Goal: Task Accomplishment & Management: Manage account settings

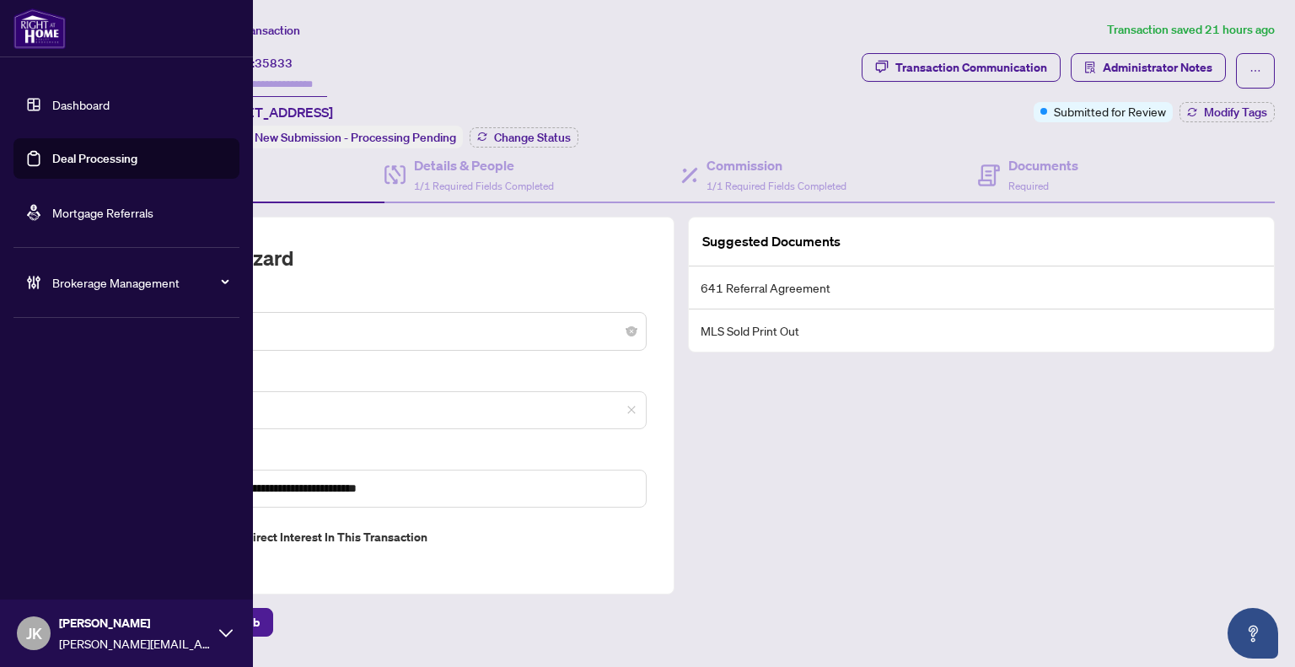
click at [52, 154] on link "Deal Processing" at bounding box center [94, 158] width 85 height 15
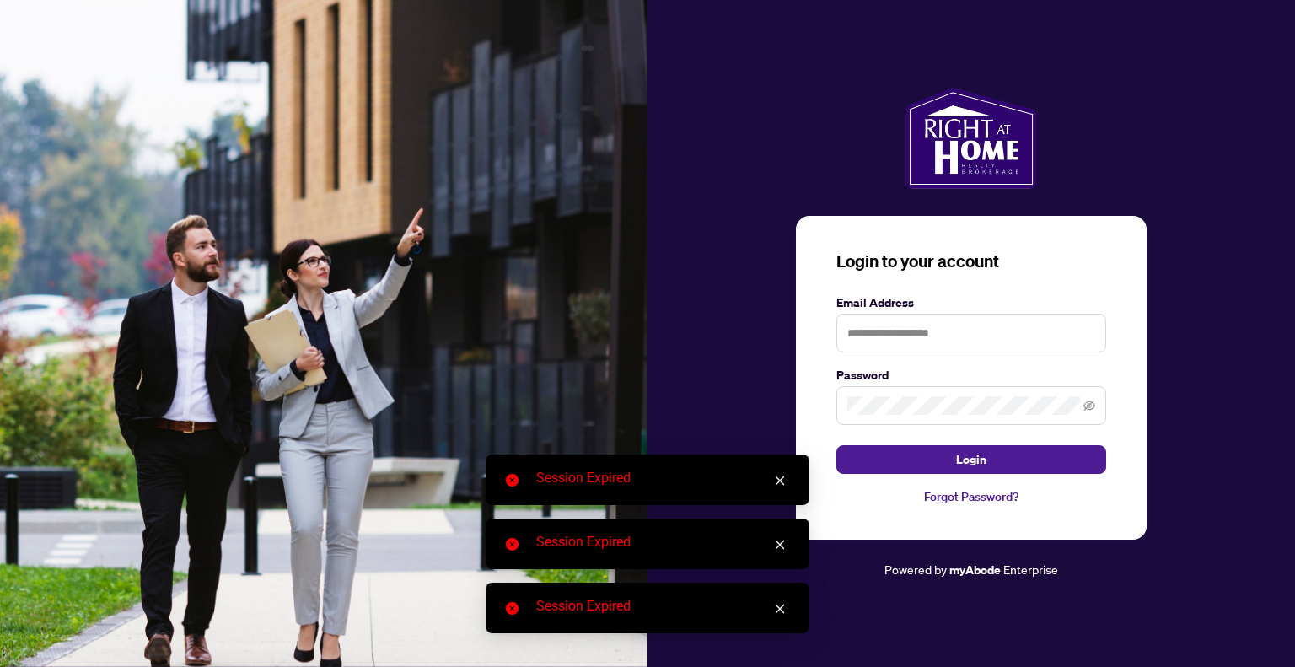
click at [287, 137] on img at bounding box center [324, 333] width 648 height 667
type input "**********"
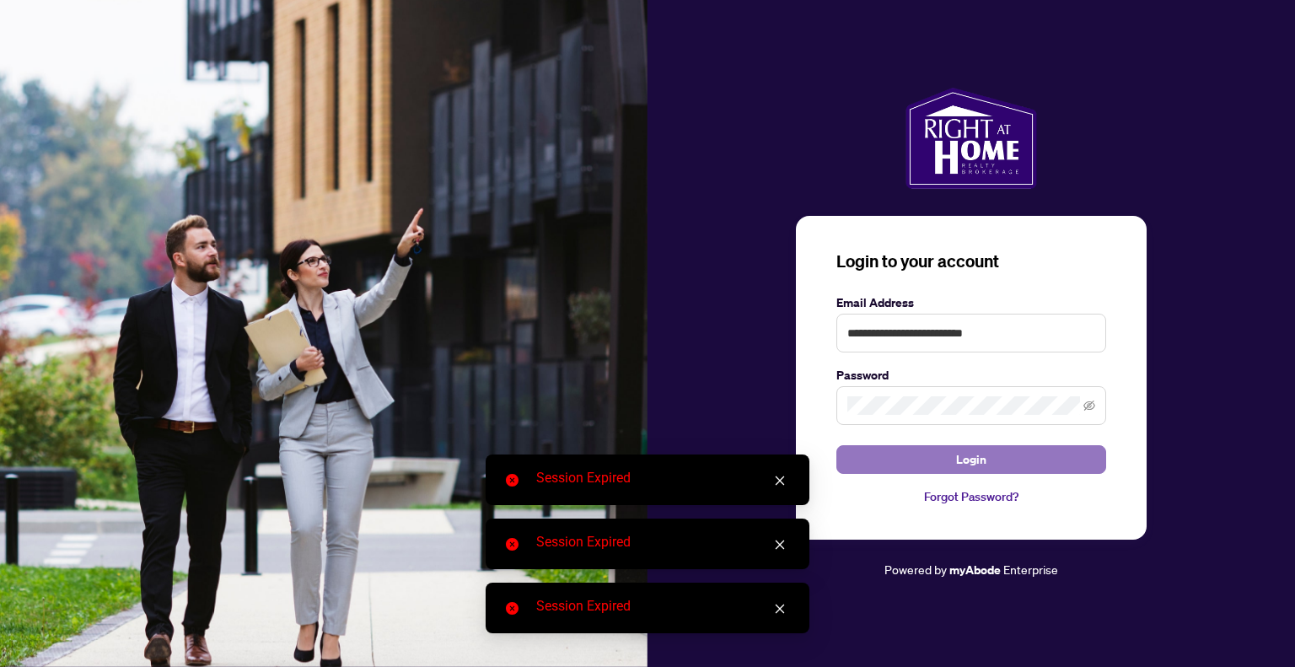
click at [995, 461] on button "Login" at bounding box center [971, 459] width 270 height 29
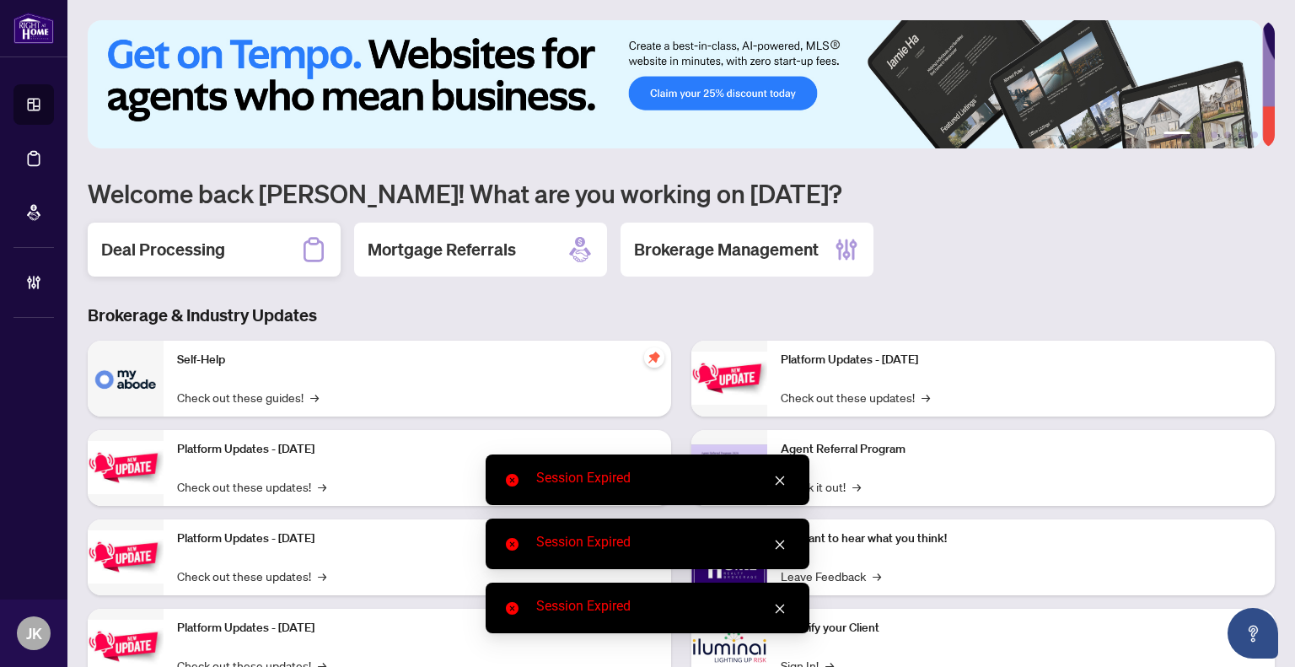
click at [258, 238] on div "Deal Processing" at bounding box center [214, 250] width 253 height 54
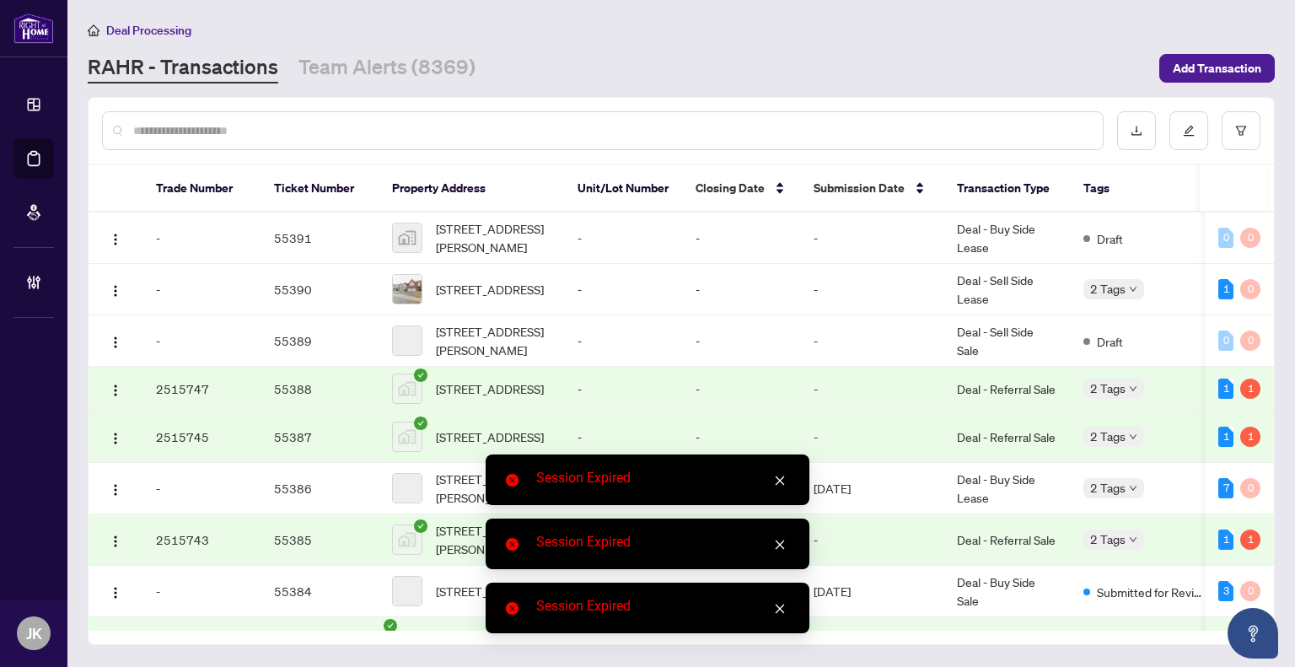
click at [276, 136] on input "text" at bounding box center [611, 130] width 956 height 19
paste input "*******"
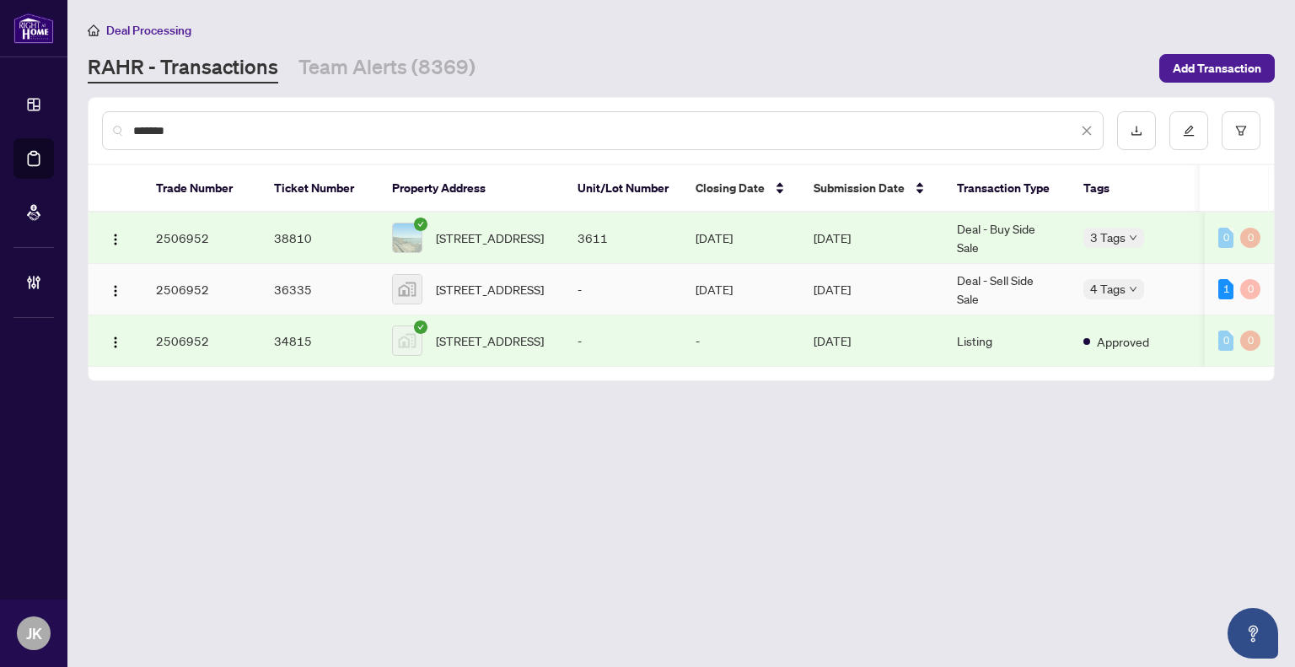
type input "*******"
click at [867, 288] on td "[DATE]" at bounding box center [871, 289] width 143 height 51
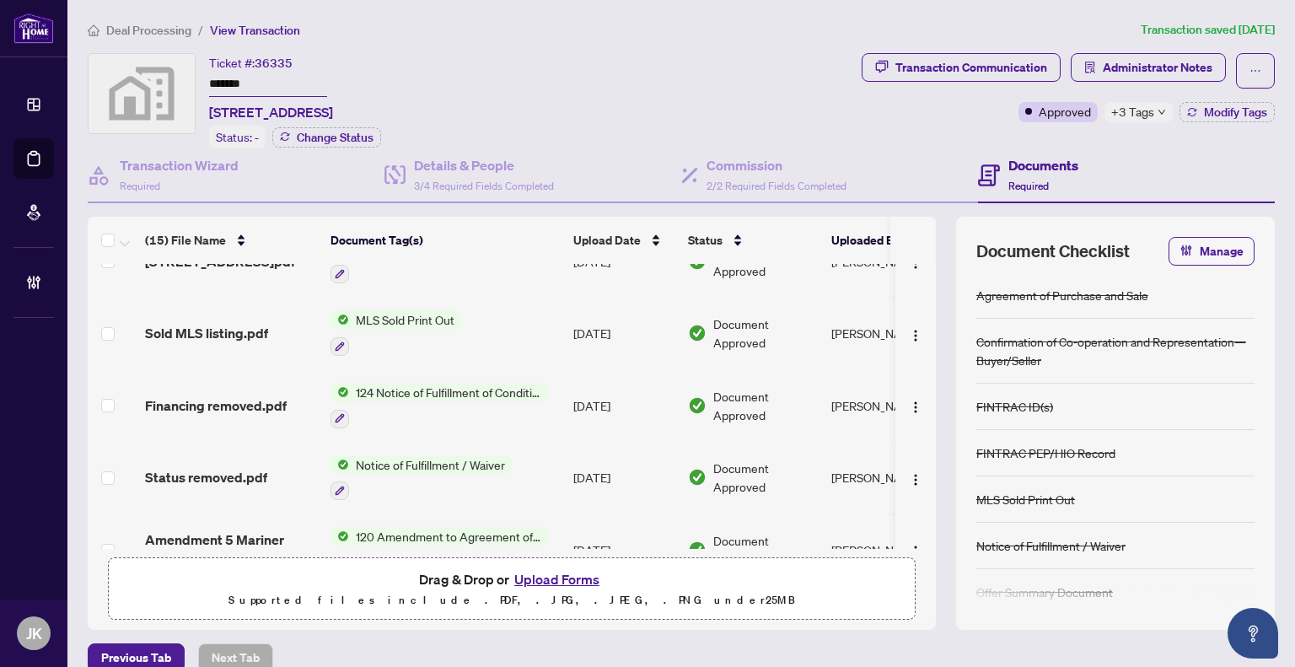
scroll to position [481, 0]
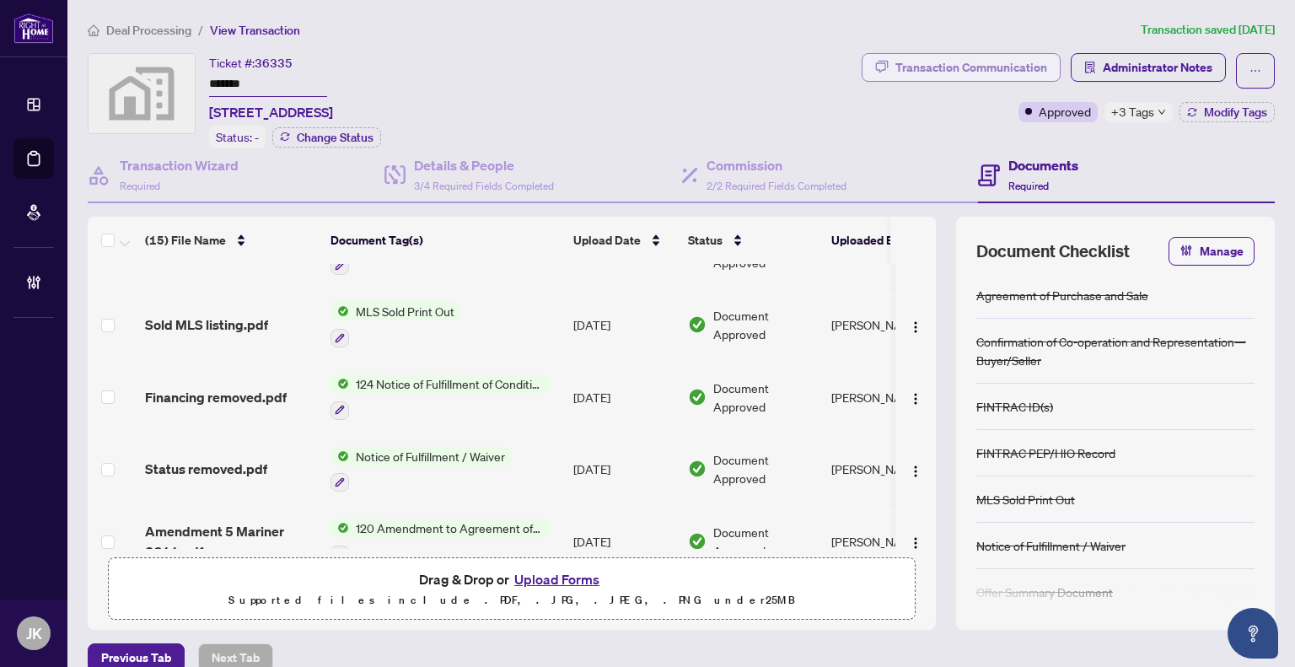
click at [960, 66] on div "Transaction Communication" at bounding box center [972, 67] width 152 height 27
type textarea "**********"
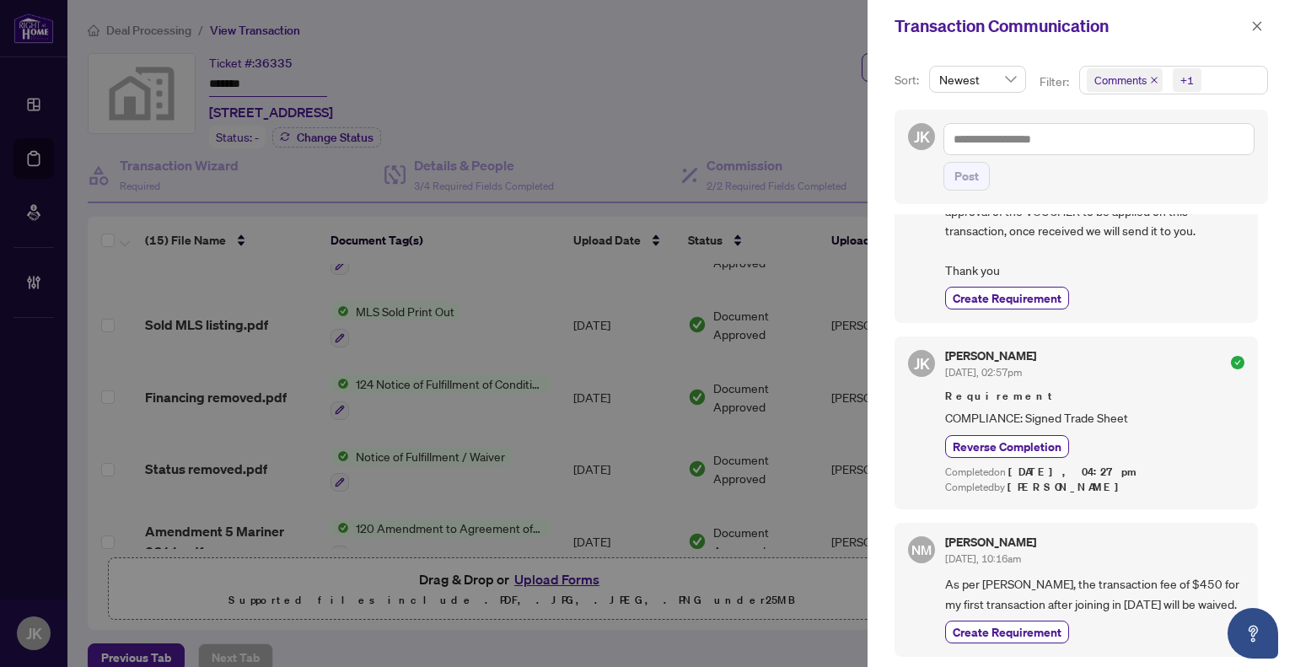
scroll to position [2, 0]
click at [1256, 24] on icon "close" at bounding box center [1257, 26] width 12 height 12
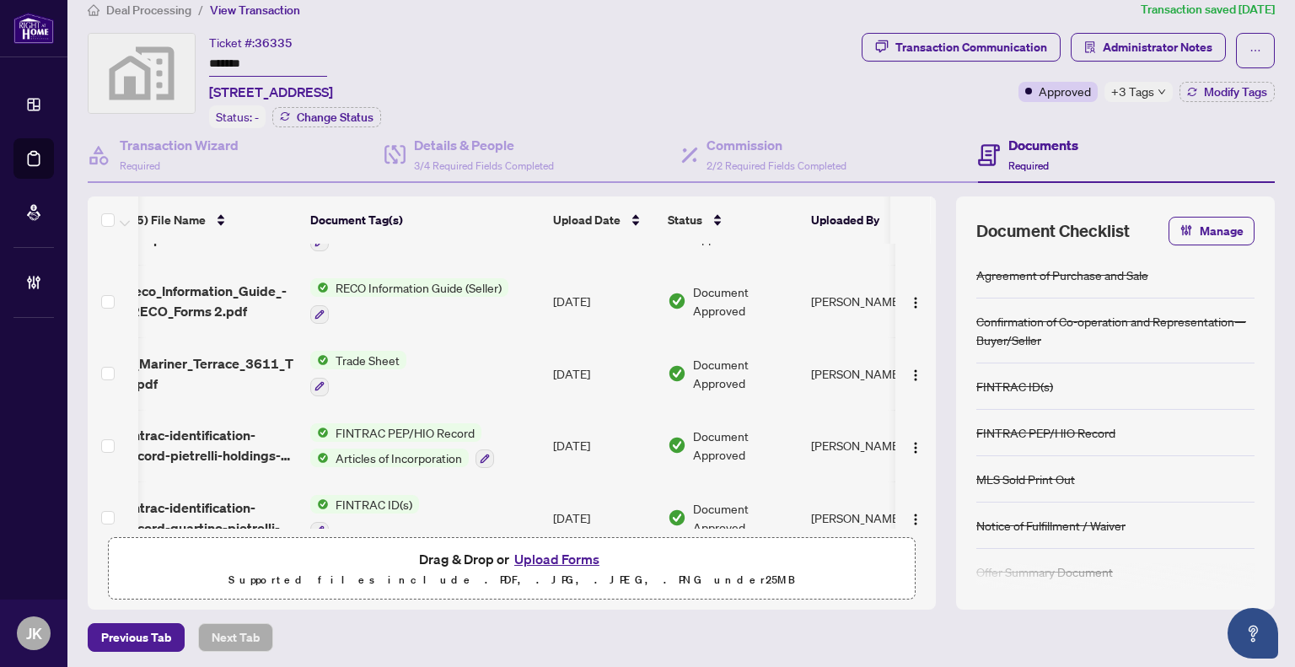
scroll to position [120, 20]
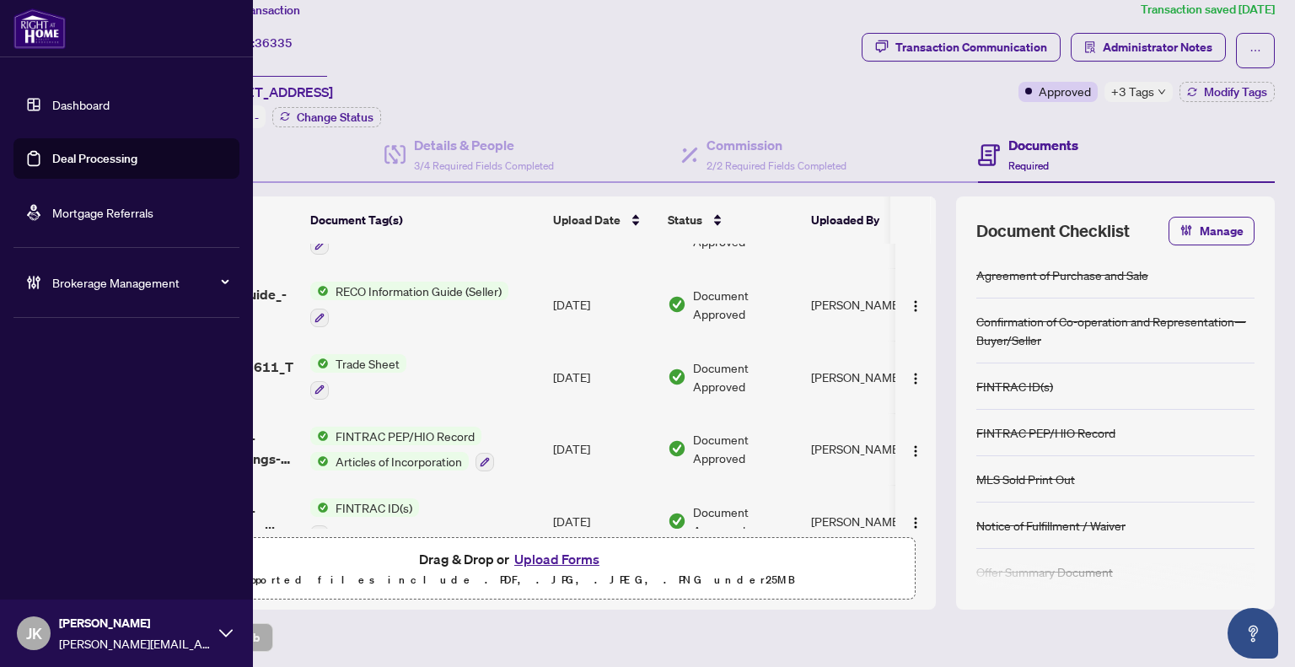
click at [84, 154] on link "Deal Processing" at bounding box center [94, 158] width 85 height 15
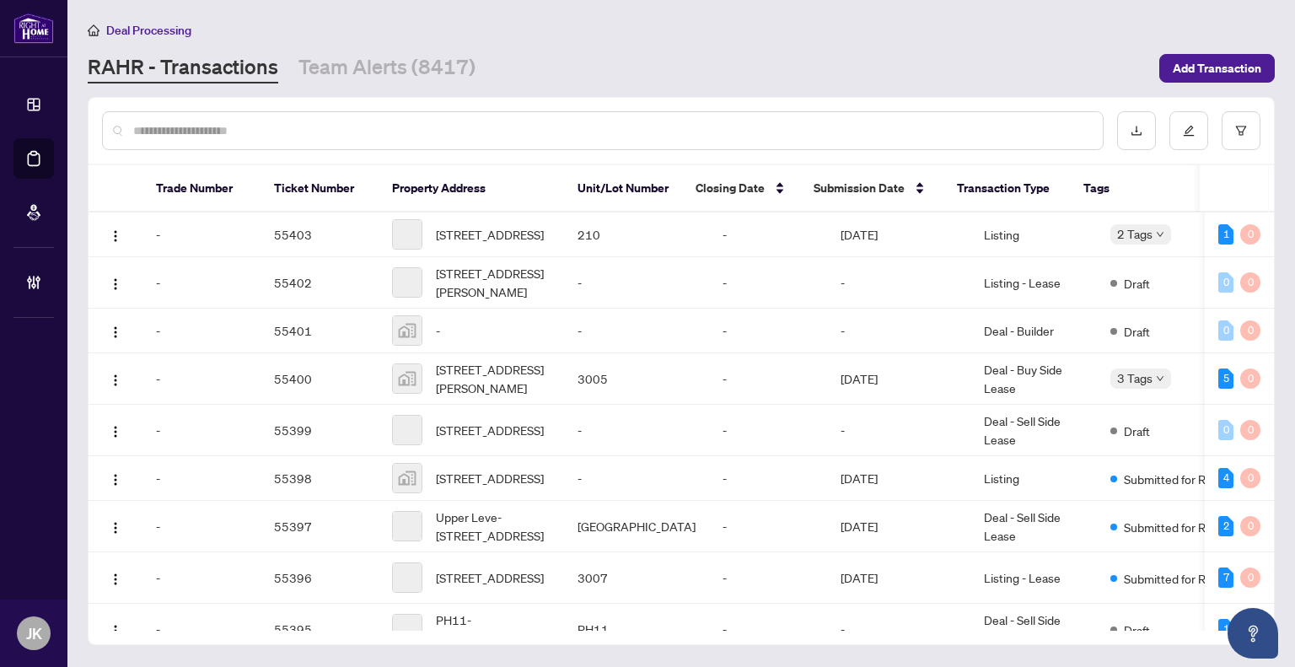
click at [294, 130] on input "text" at bounding box center [611, 130] width 956 height 19
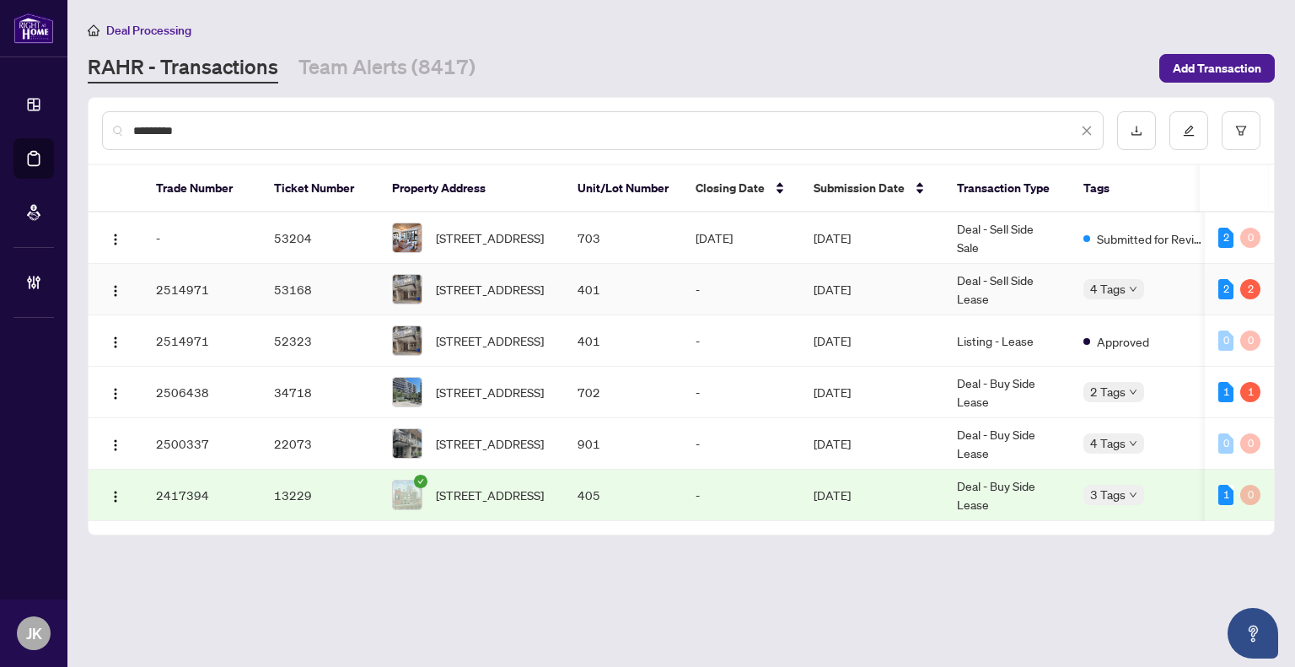
type input "*********"
click at [851, 290] on td "[DATE]" at bounding box center [871, 289] width 143 height 51
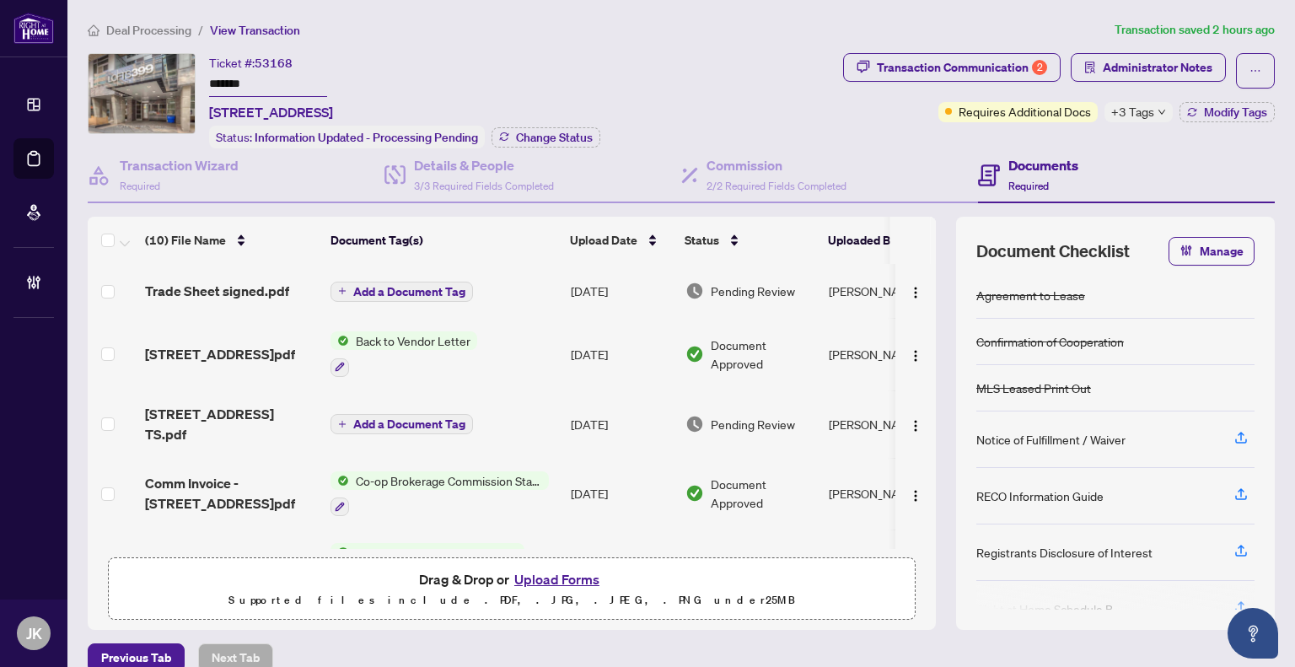
click at [581, 284] on td "[DATE]" at bounding box center [621, 291] width 115 height 54
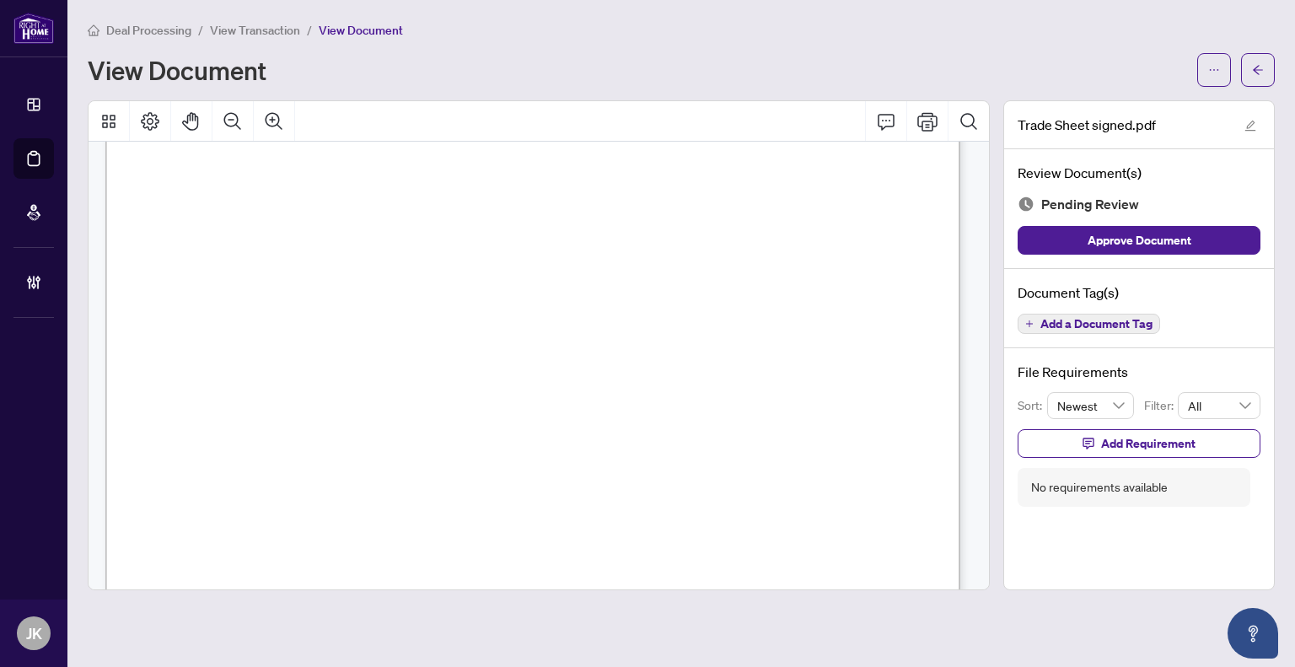
scroll to position [691, 0]
click at [1066, 318] on span "Add a Document Tag" at bounding box center [1097, 324] width 112 height 12
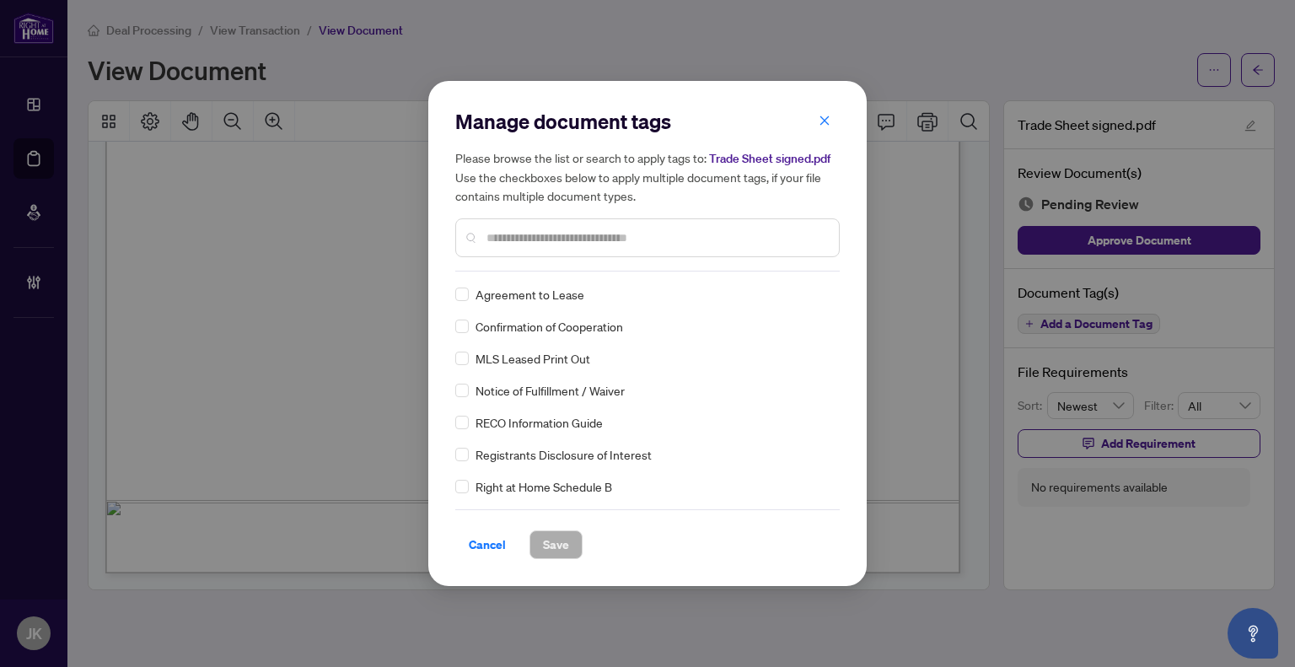
click at [560, 264] on div "Manage document tags Please browse the list or search to apply tags to: Trade S…" at bounding box center [647, 190] width 385 height 164
click at [543, 244] on input "text" at bounding box center [656, 238] width 339 height 19
type input "****"
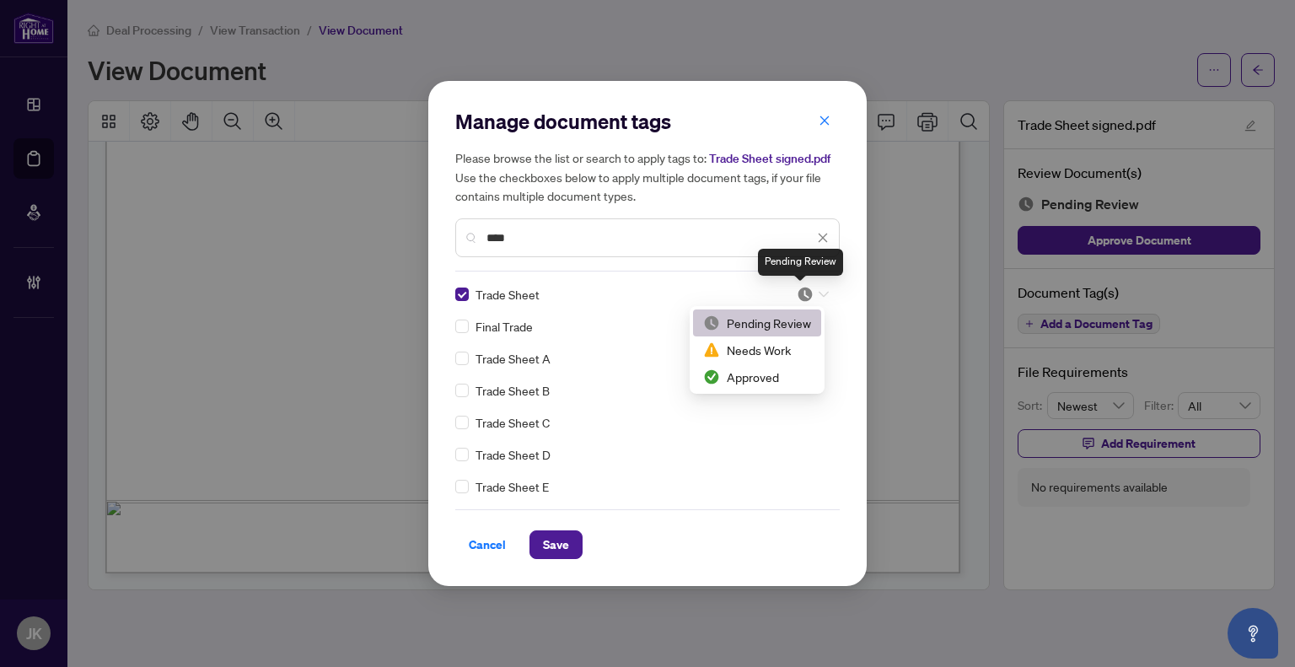
click at [797, 291] on img at bounding box center [805, 294] width 17 height 17
click at [749, 376] on div "Approved" at bounding box center [757, 377] width 108 height 19
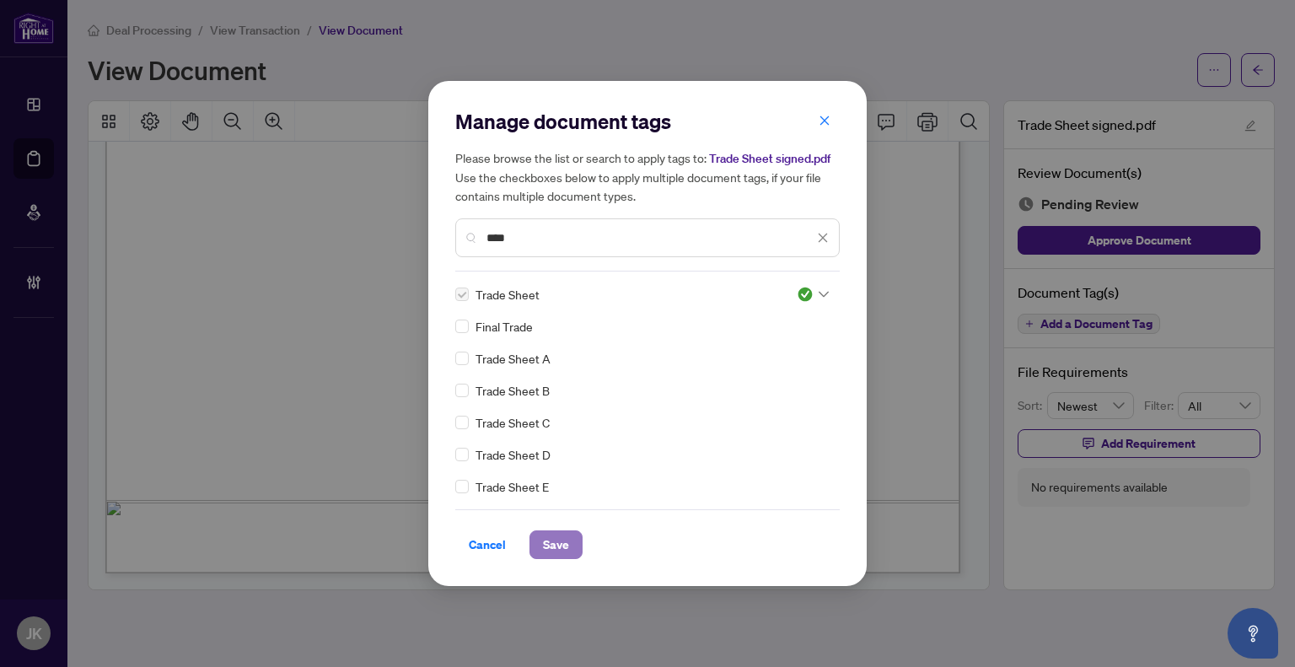
click at [565, 547] on span "Save" at bounding box center [556, 544] width 26 height 27
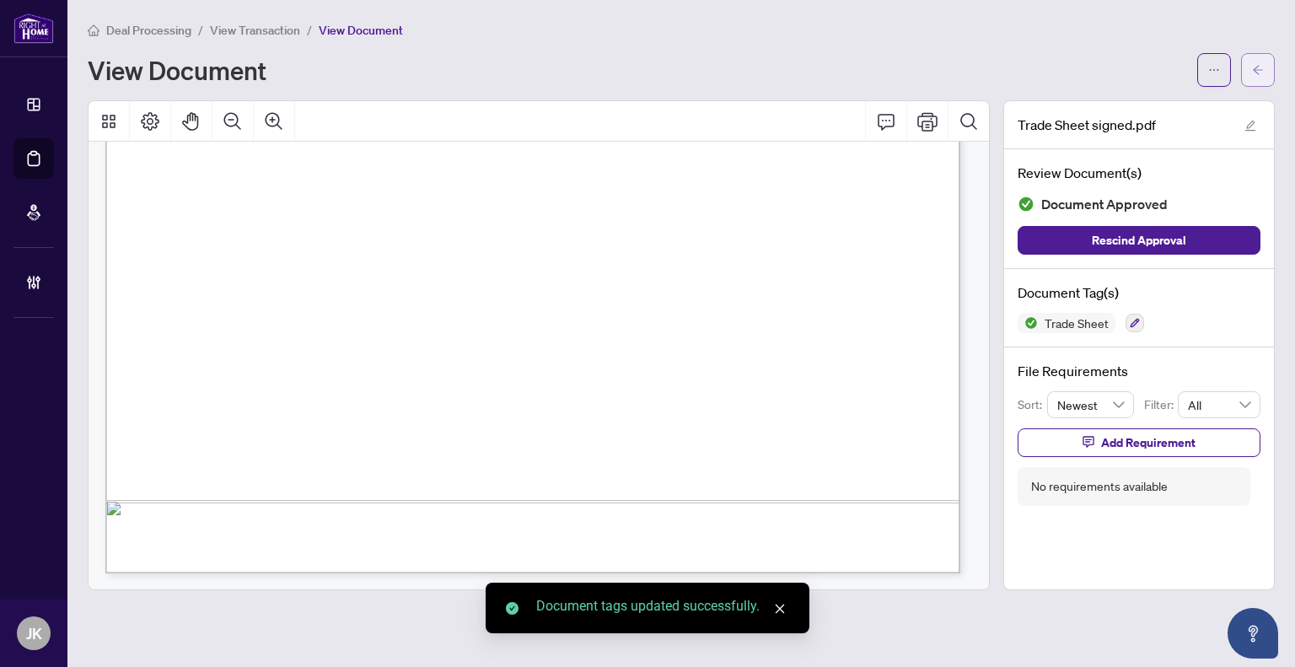
click at [1261, 79] on span "button" at bounding box center [1258, 69] width 12 height 27
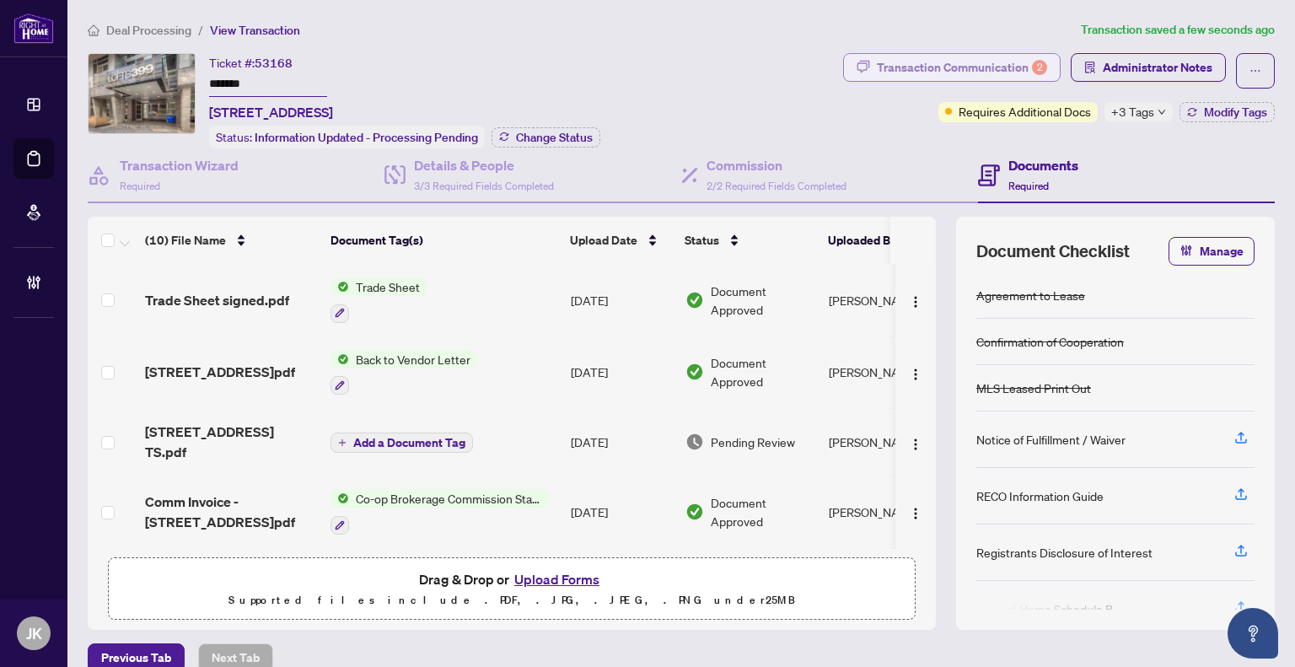
click at [958, 73] on div "Transaction Communication 2" at bounding box center [962, 67] width 170 height 27
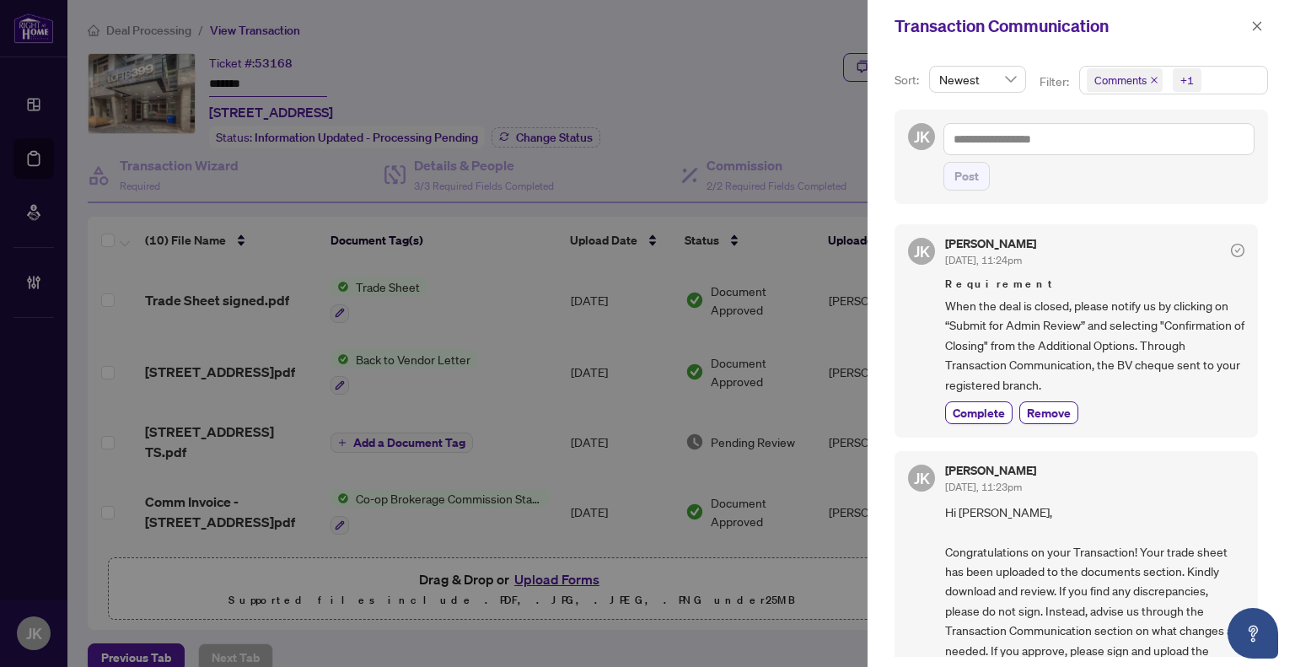
click at [1095, 73] on span "Comments" at bounding box center [1121, 80] width 52 height 17
click at [1089, 152] on span "Select Comments" at bounding box center [1095, 149] width 13 height 13
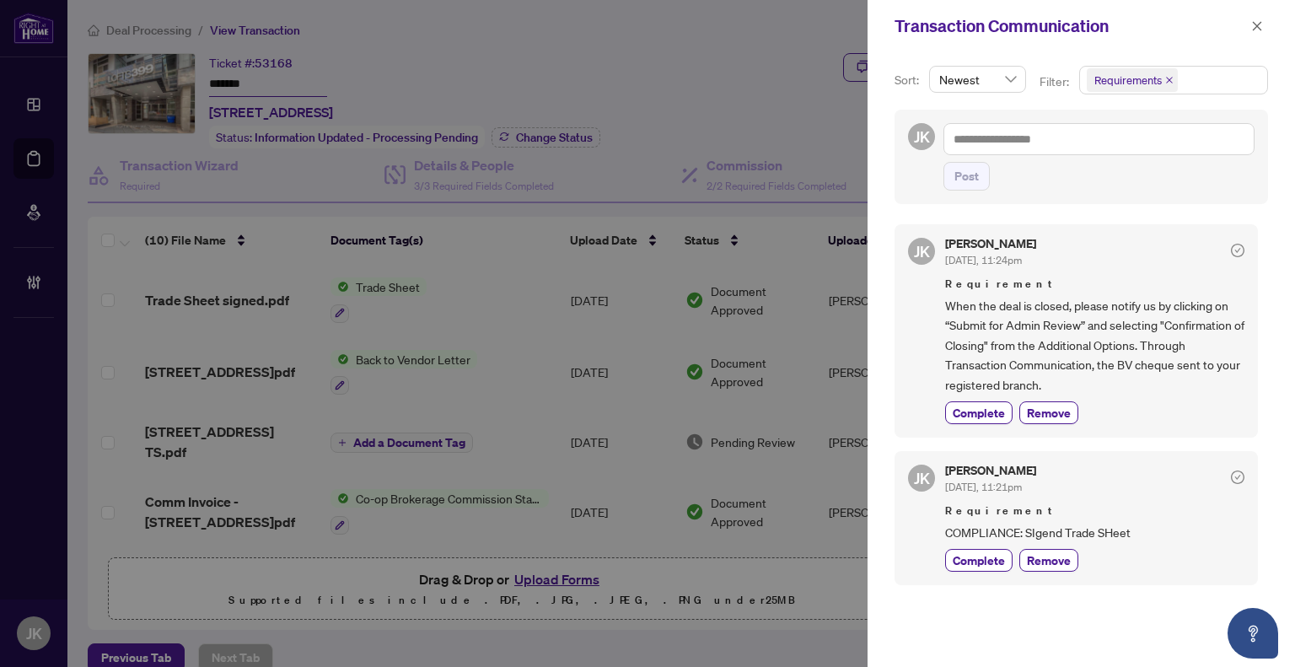
click at [979, 569] on div "[PERSON_NAME] [DATE], 11:21pm Requirement COMPLIANCE: SIgend Trade SHeet Comple…" at bounding box center [1076, 518] width 363 height 134
click at [976, 560] on span "Complete" at bounding box center [979, 560] width 52 height 18
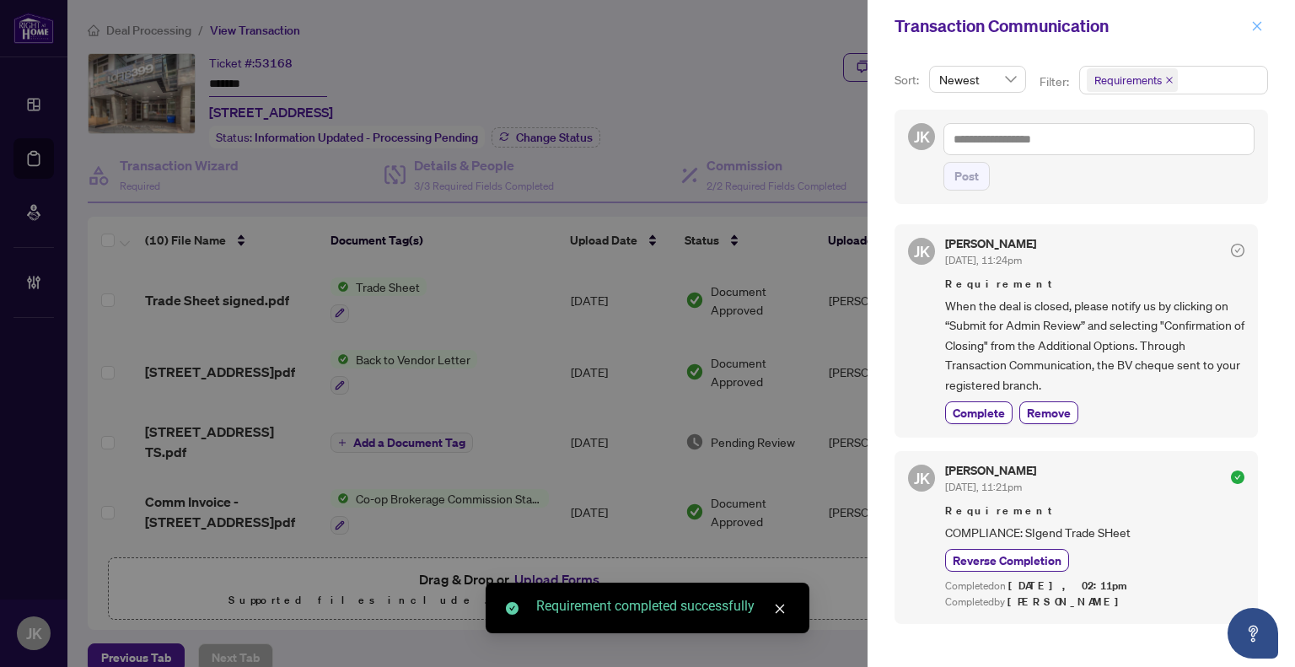
click at [1256, 23] on icon "close" at bounding box center [1257, 26] width 12 height 12
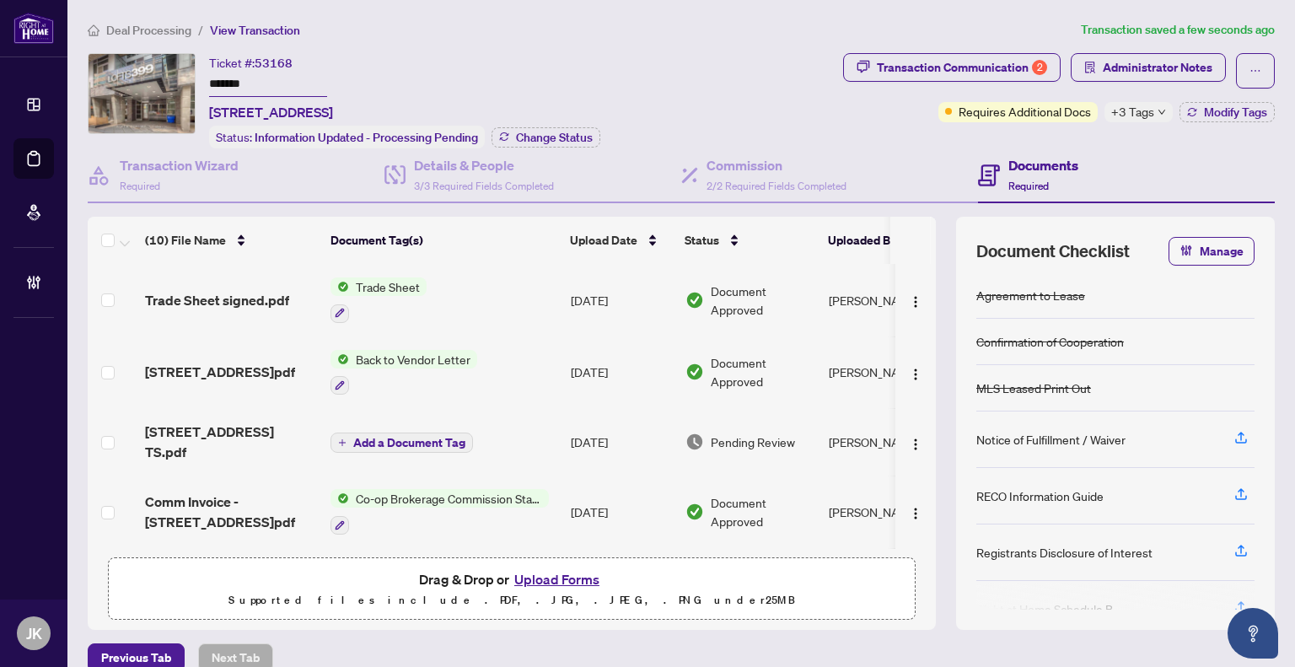
click at [1136, 114] on span "+3 Tags" at bounding box center [1132, 111] width 43 height 19
click at [1032, 143] on div "Transaction Communication 1 Administrator Notes Requires Additional Docs +3 Tag…" at bounding box center [1059, 100] width 438 height 95
click at [1238, 121] on button "Modify Tags" at bounding box center [1227, 112] width 95 height 20
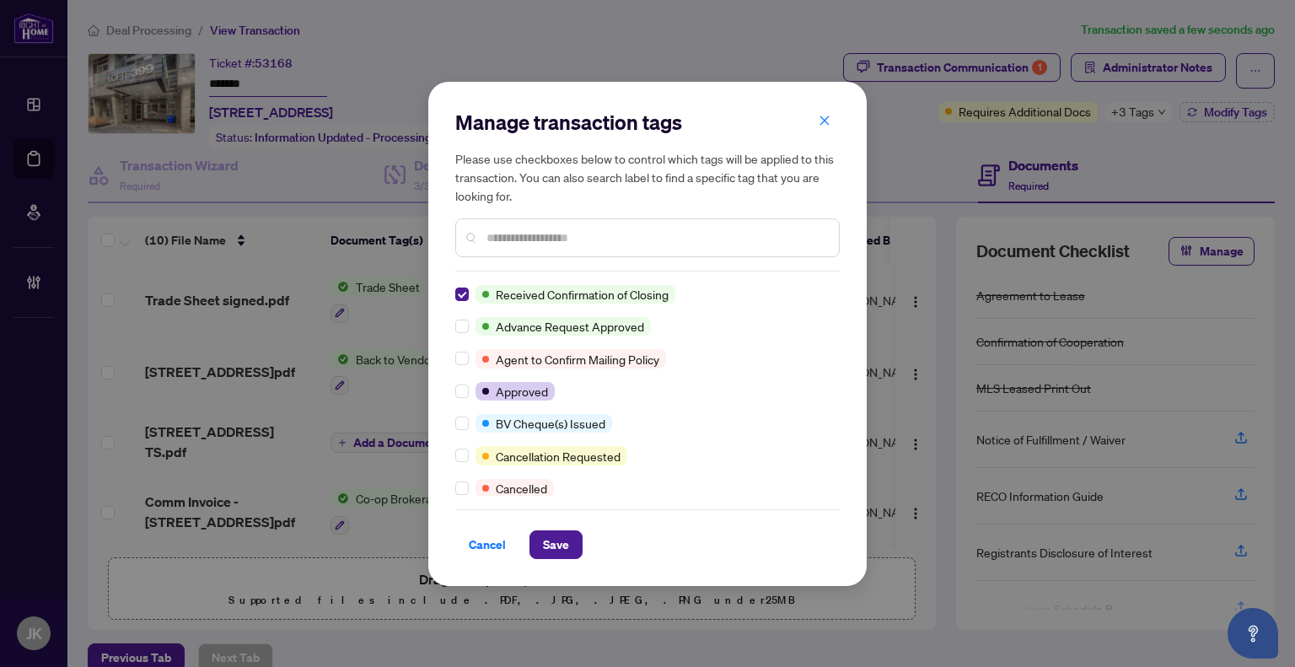
click at [454, 390] on div "Manage transaction tags Please use checkboxes below to control which tags will …" at bounding box center [647, 334] width 438 height 504
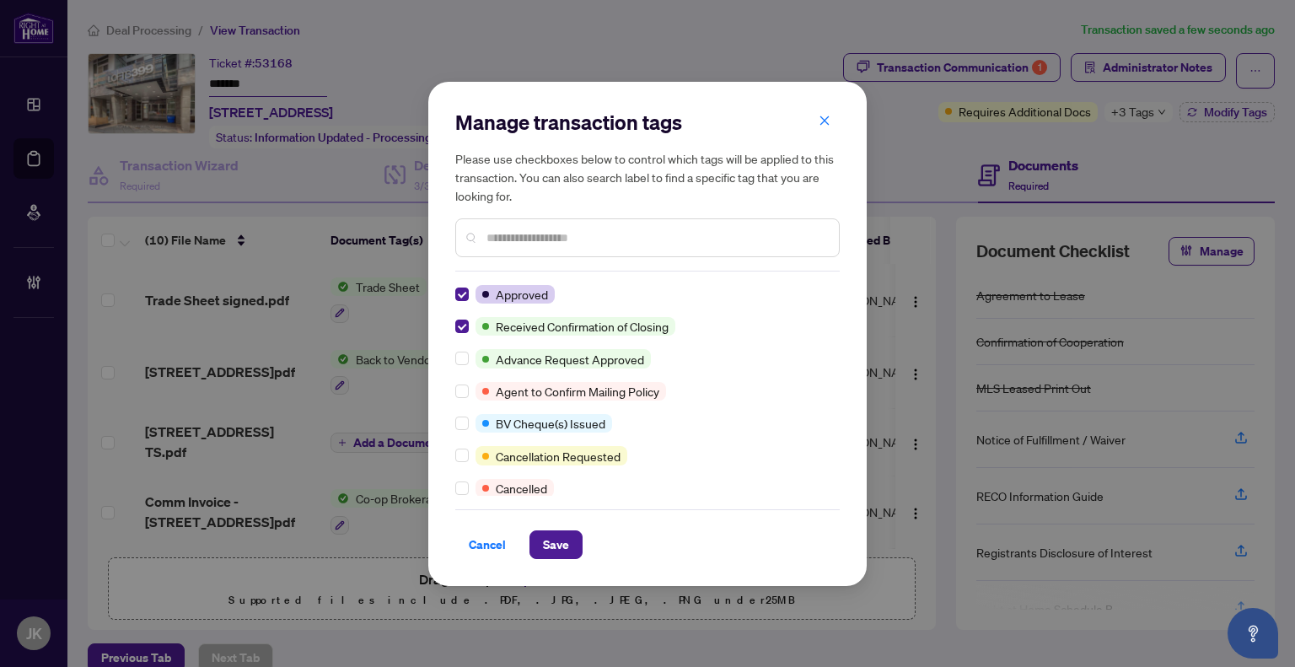
click at [563, 561] on div "Manage transaction tags Please use checkboxes below to control which tags will …" at bounding box center [647, 334] width 438 height 504
click at [557, 546] on span "Save" at bounding box center [556, 544] width 26 height 27
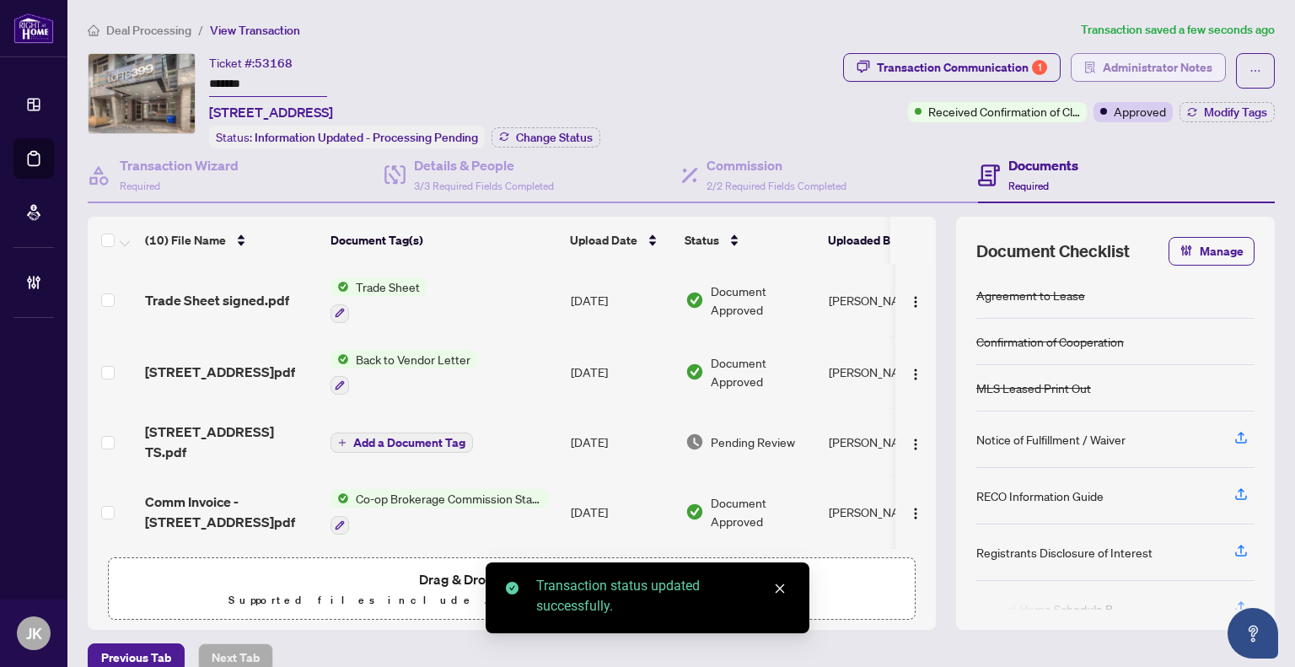
click at [1169, 57] on span "Administrator Notes" at bounding box center [1158, 67] width 110 height 27
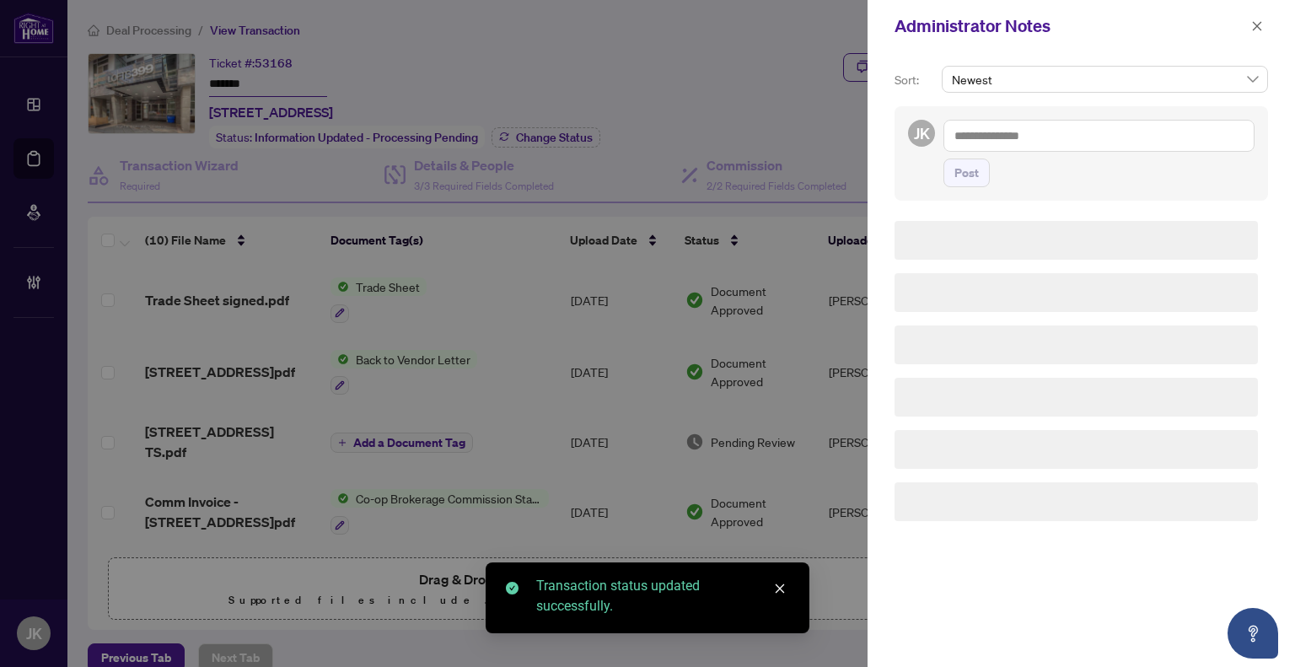
click at [1051, 134] on textarea at bounding box center [1099, 136] width 311 height 32
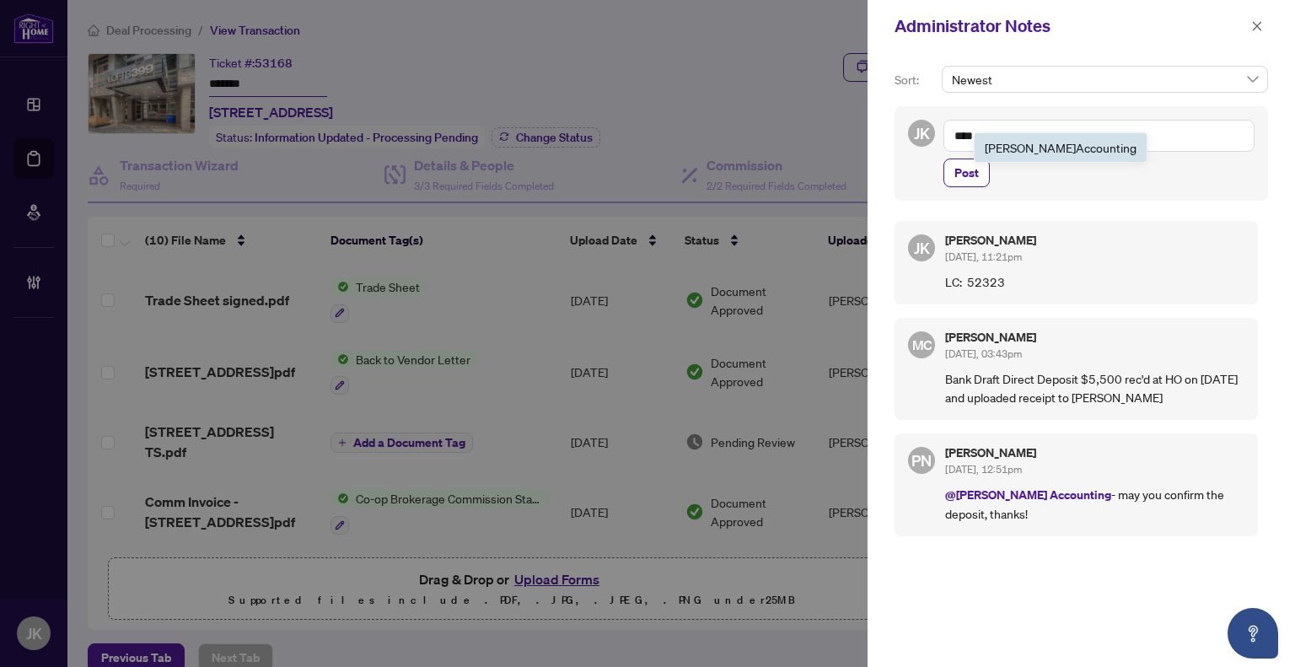
click at [1005, 148] on span "[PERSON_NAME] Acc ounting" at bounding box center [1061, 147] width 152 height 15
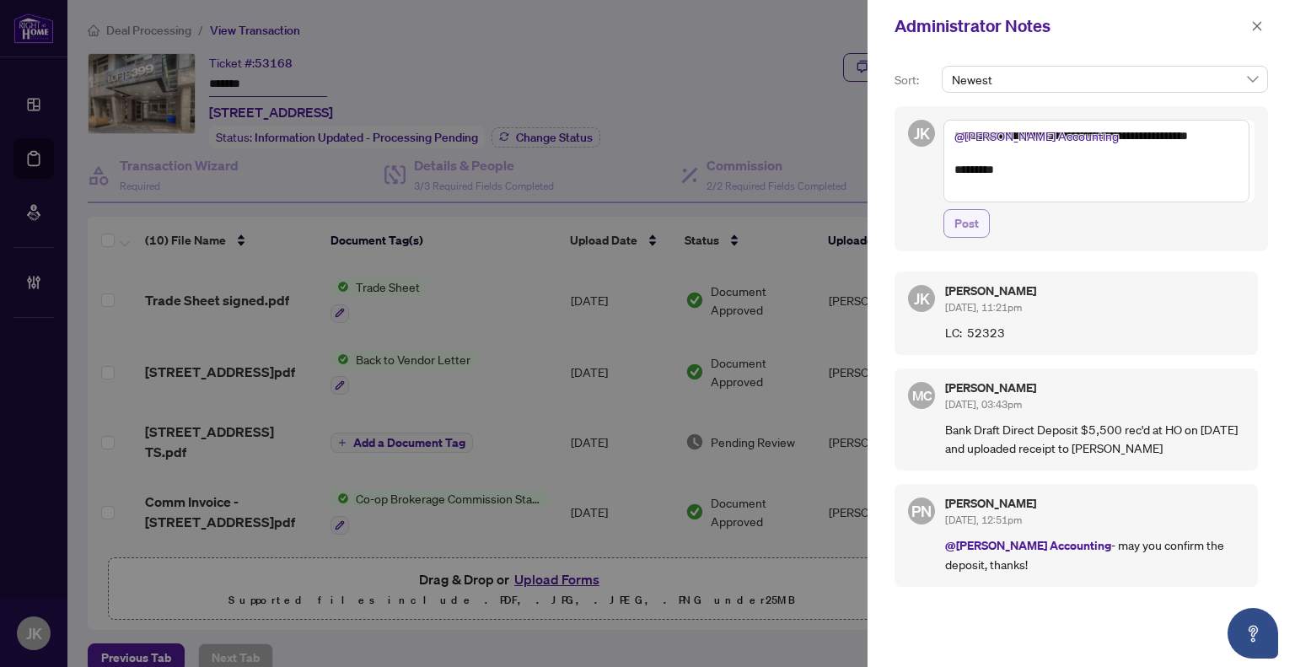
type textarea "**********"
click at [966, 222] on span "Post" at bounding box center [967, 223] width 24 height 27
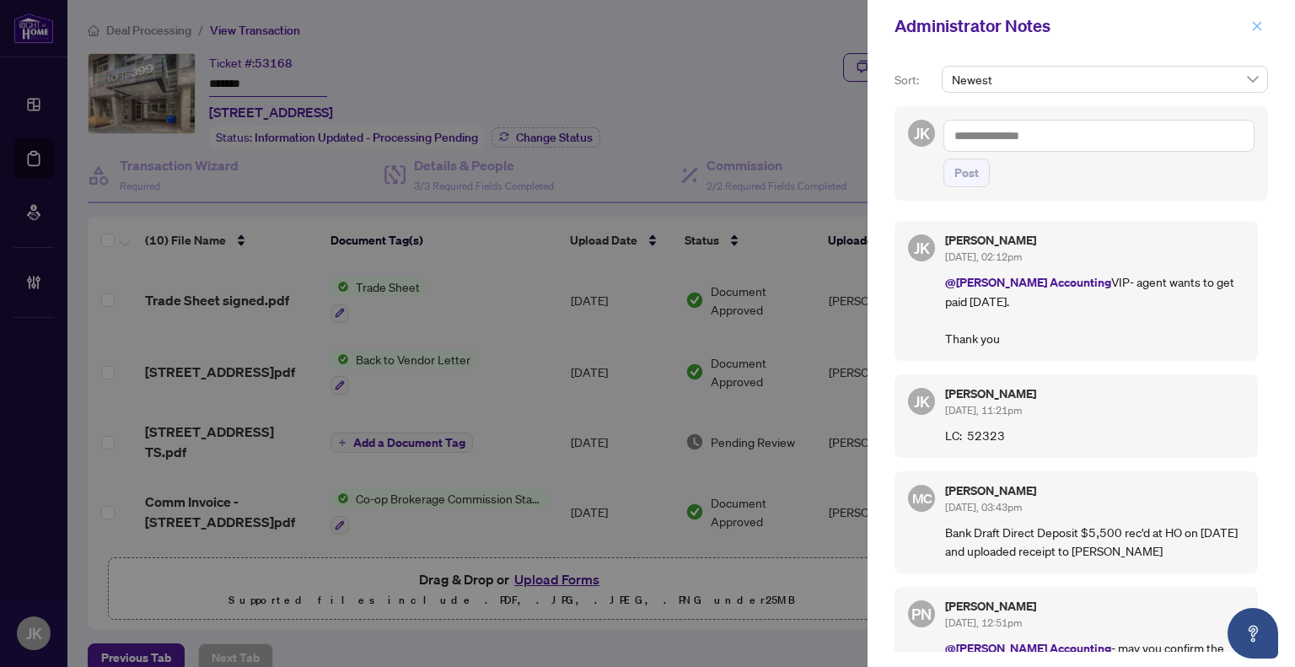
click at [1261, 30] on icon "close" at bounding box center [1257, 26] width 12 height 12
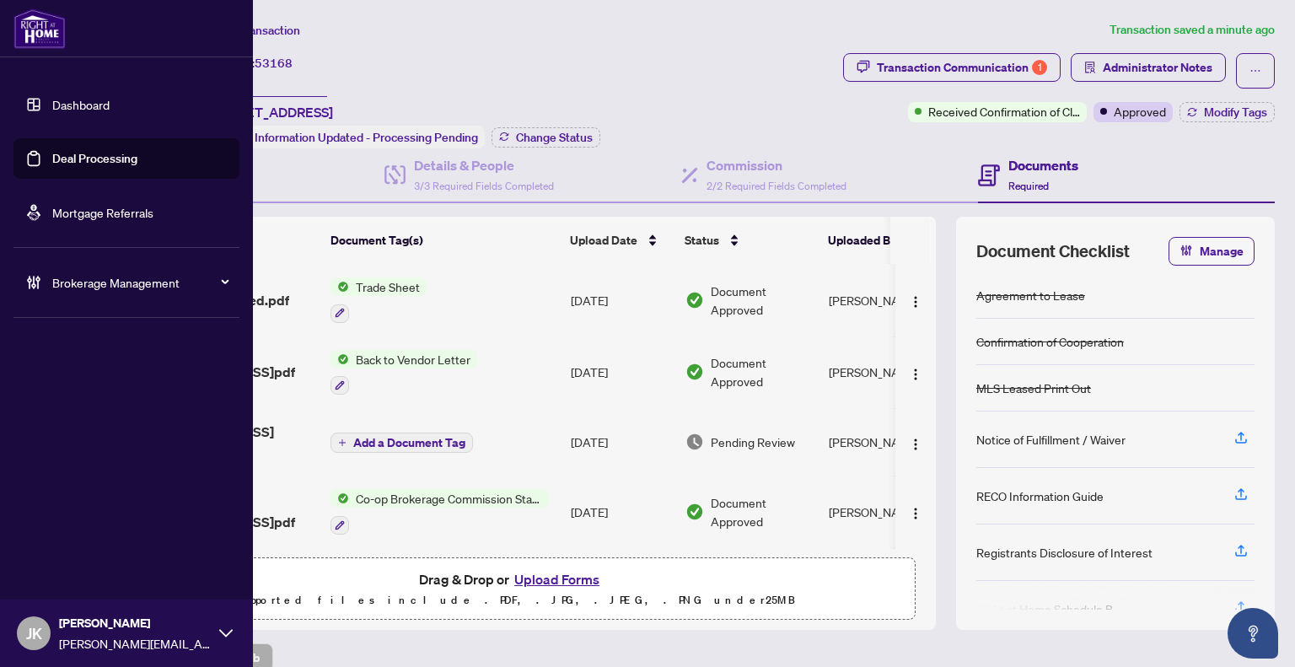
click at [88, 156] on link "Deal Processing" at bounding box center [94, 158] width 85 height 15
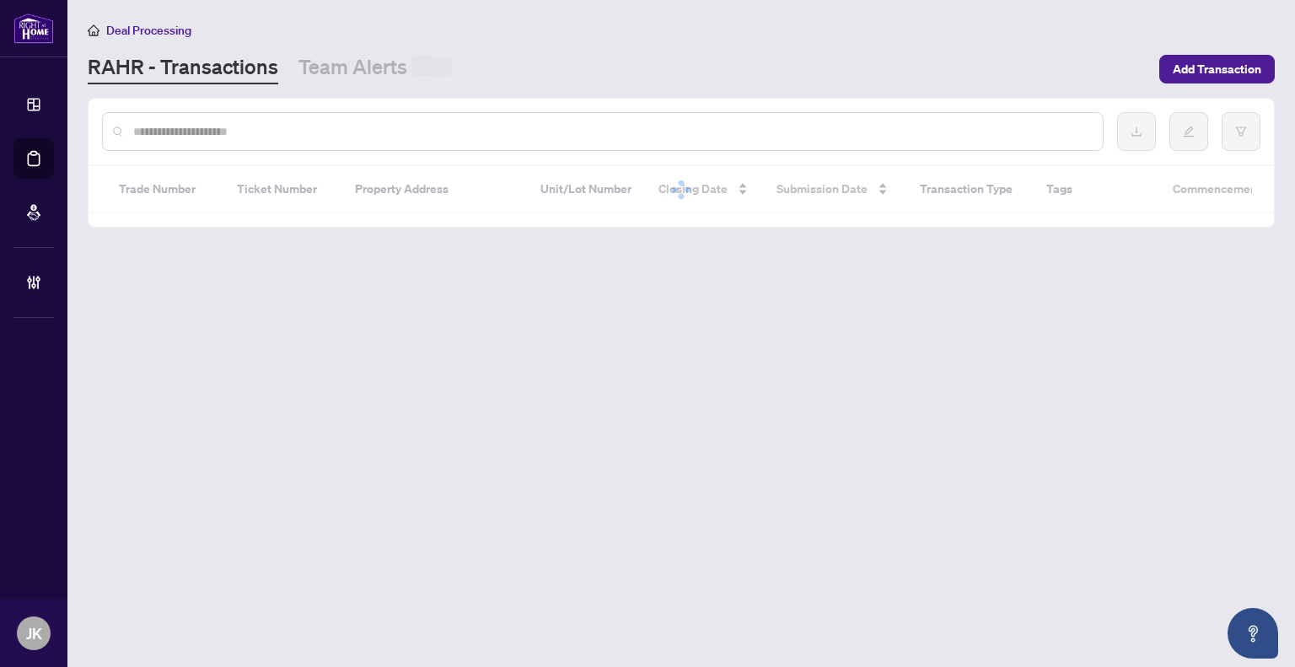
click at [348, 122] on input "text" at bounding box center [611, 131] width 956 height 19
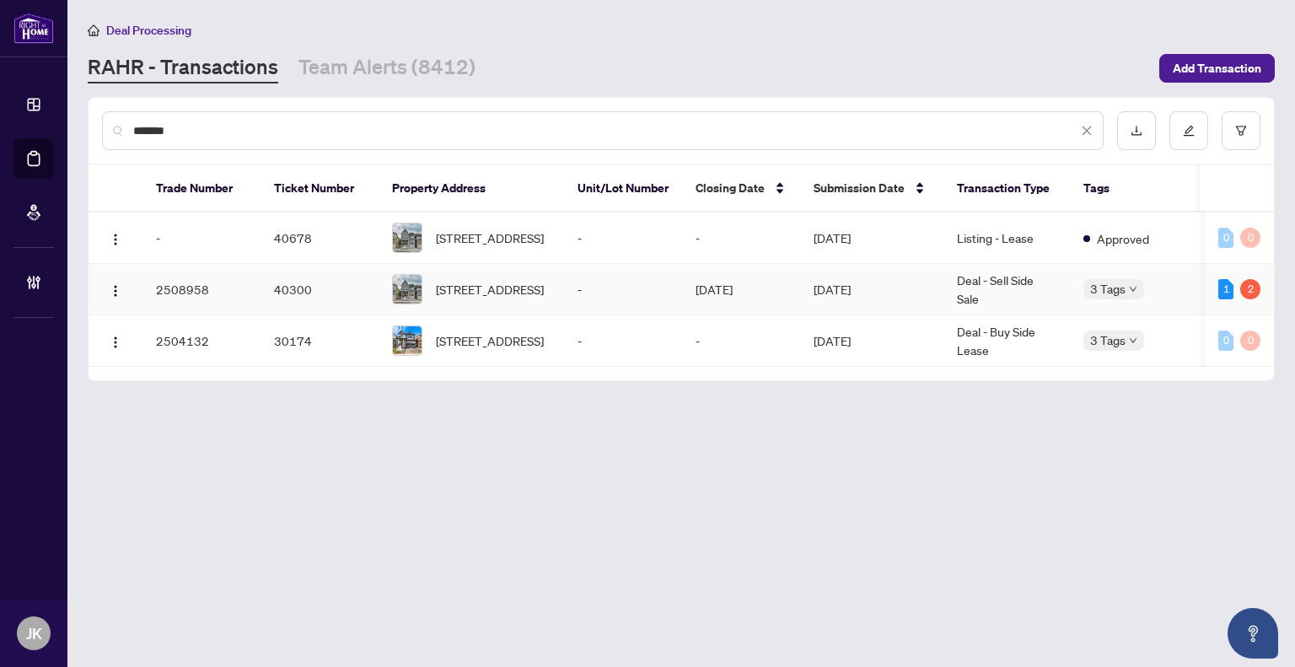
type input "*******"
click at [583, 304] on td "-" at bounding box center [623, 289] width 118 height 51
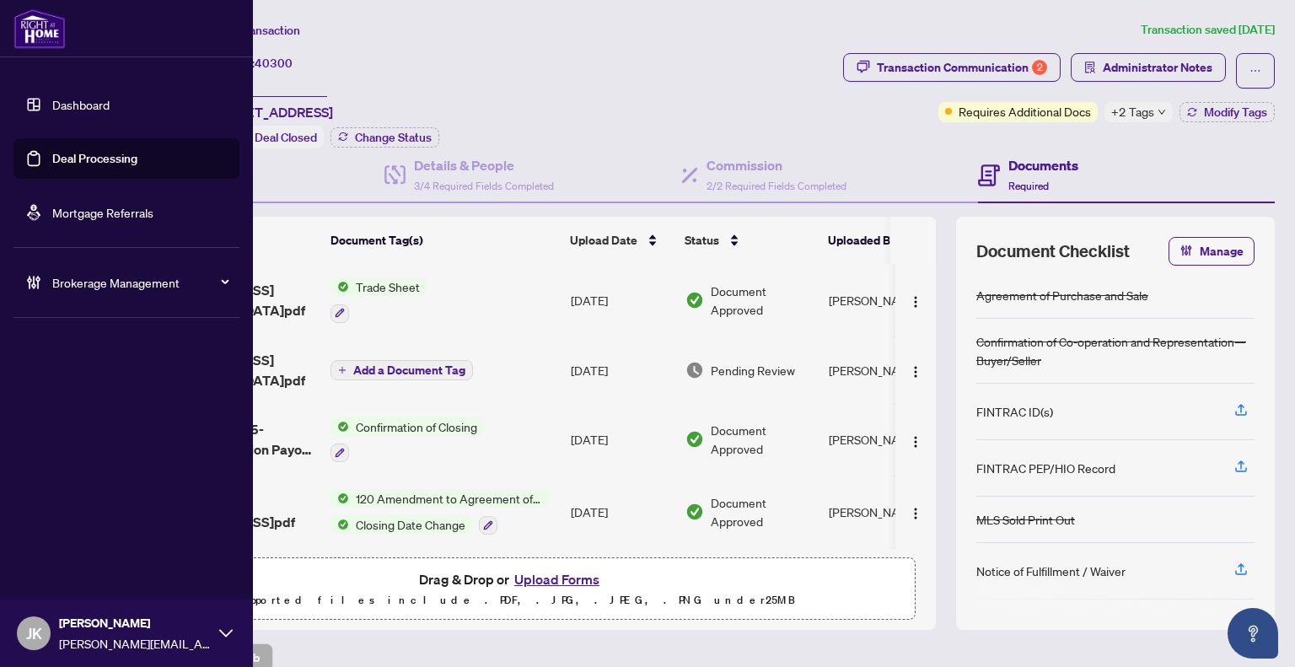
click at [76, 154] on link "Deal Processing" at bounding box center [94, 158] width 85 height 15
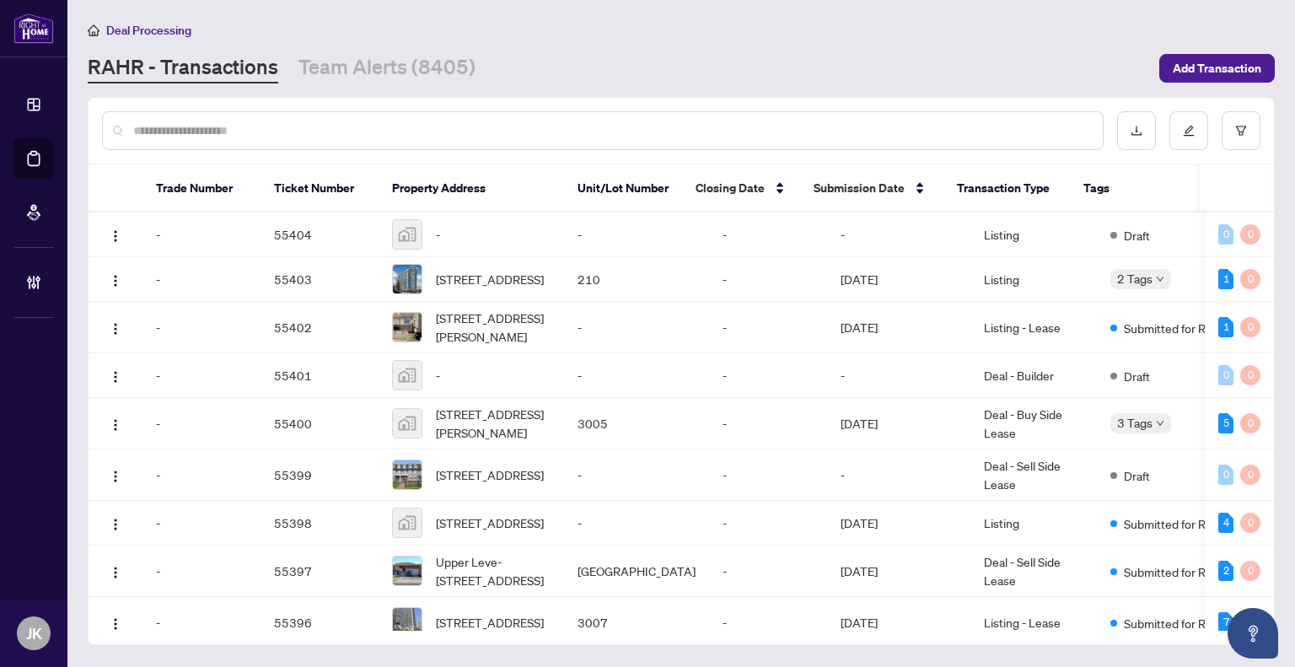
click at [247, 139] on div at bounding box center [603, 130] width 1002 height 39
click at [241, 131] on input "text" at bounding box center [611, 130] width 956 height 19
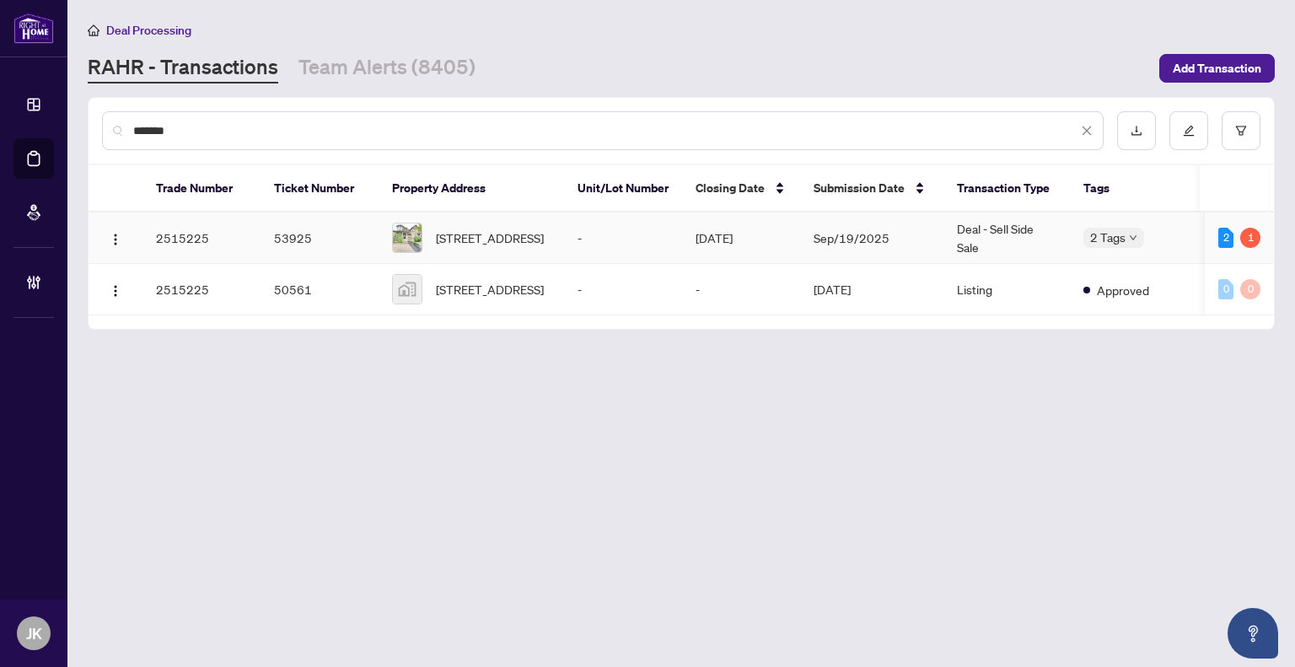
type input "*******"
click at [577, 235] on td "-" at bounding box center [623, 237] width 118 height 51
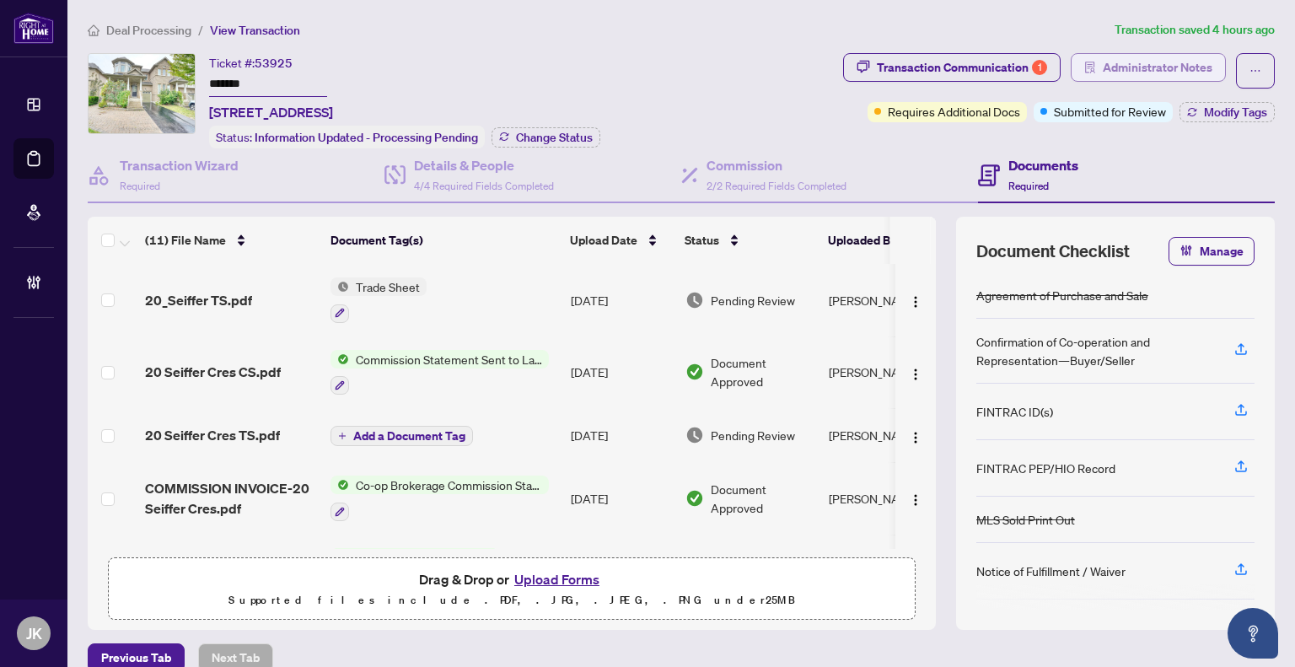
click at [1130, 64] on span "Administrator Notes" at bounding box center [1158, 67] width 110 height 27
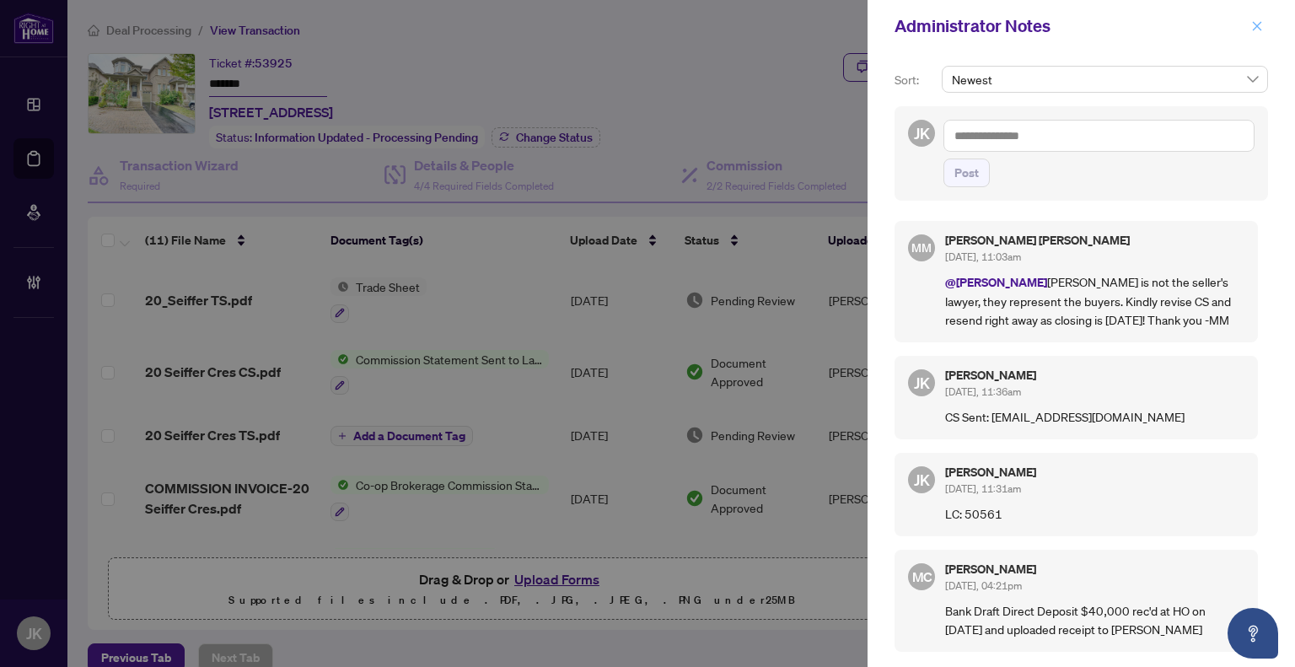
click at [1256, 21] on icon "close" at bounding box center [1257, 26] width 12 height 12
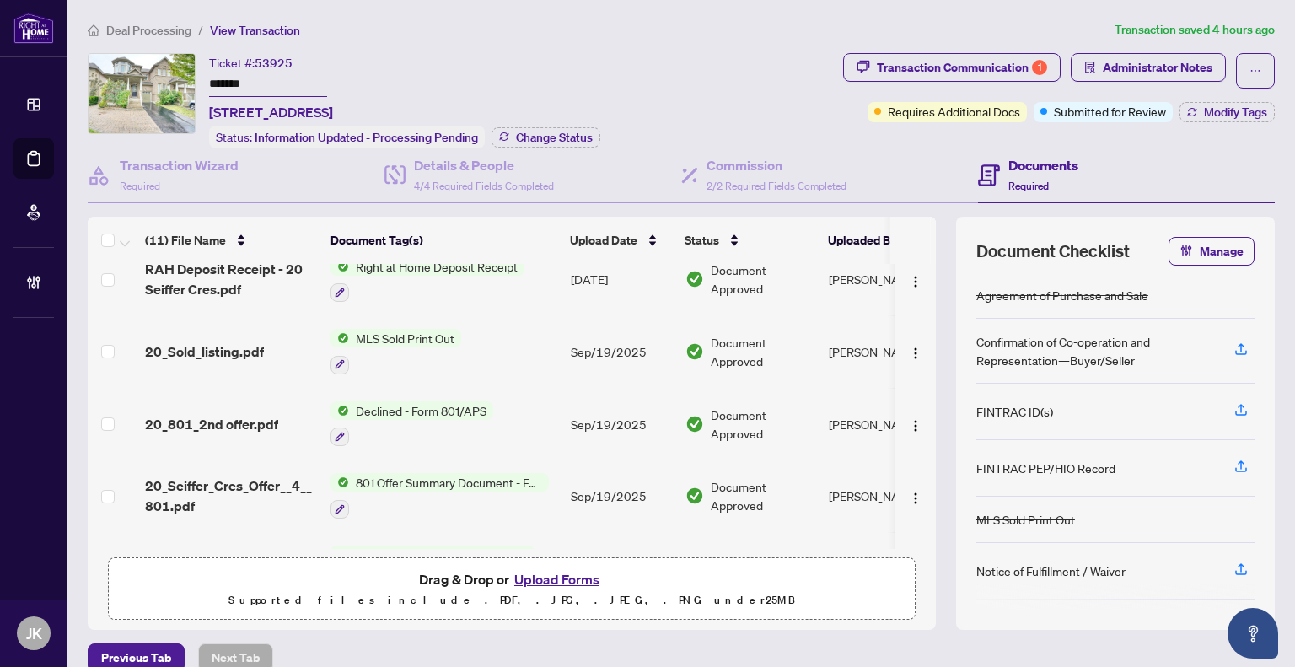
scroll to position [385, 0]
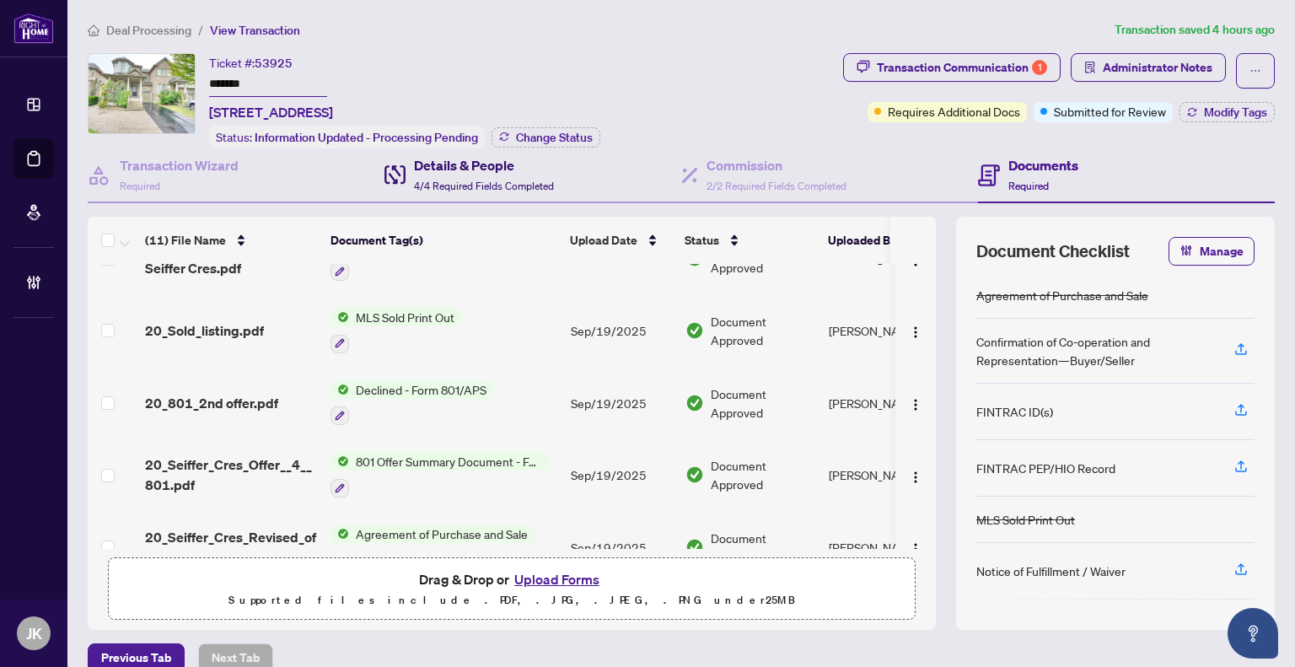
click at [459, 180] on span "4/4 Required Fields Completed" at bounding box center [484, 186] width 140 height 13
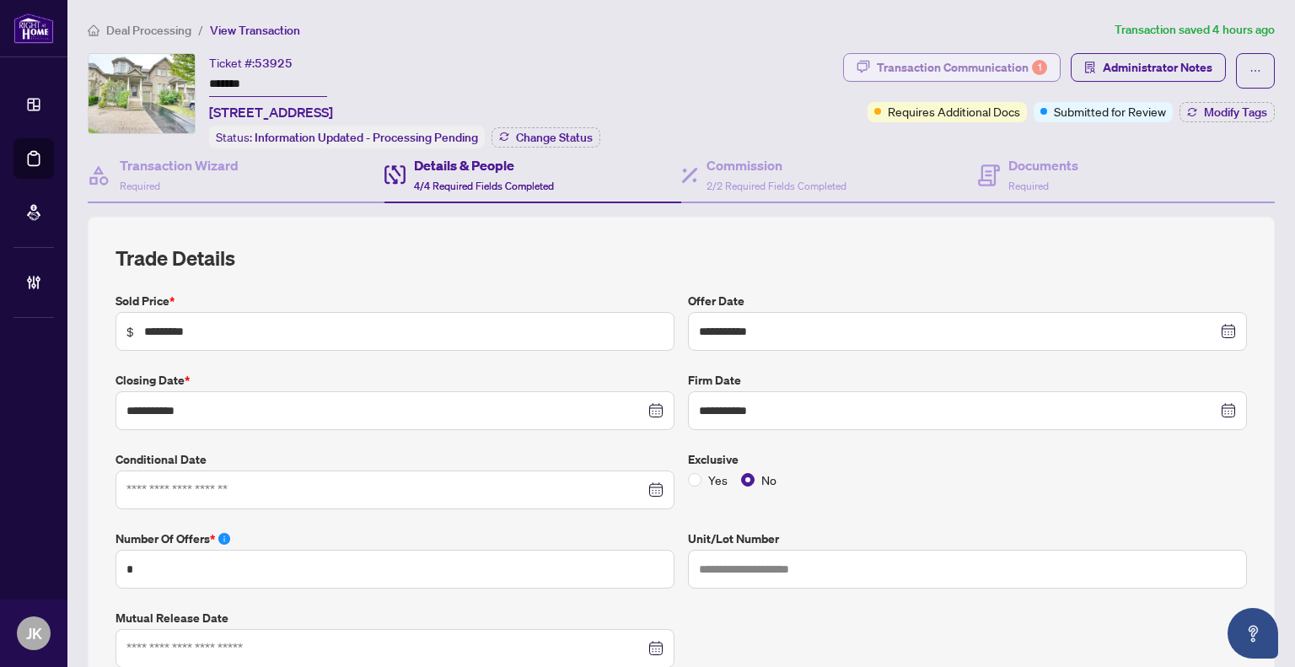
click at [877, 67] on div "Transaction Communication 1" at bounding box center [962, 67] width 170 height 27
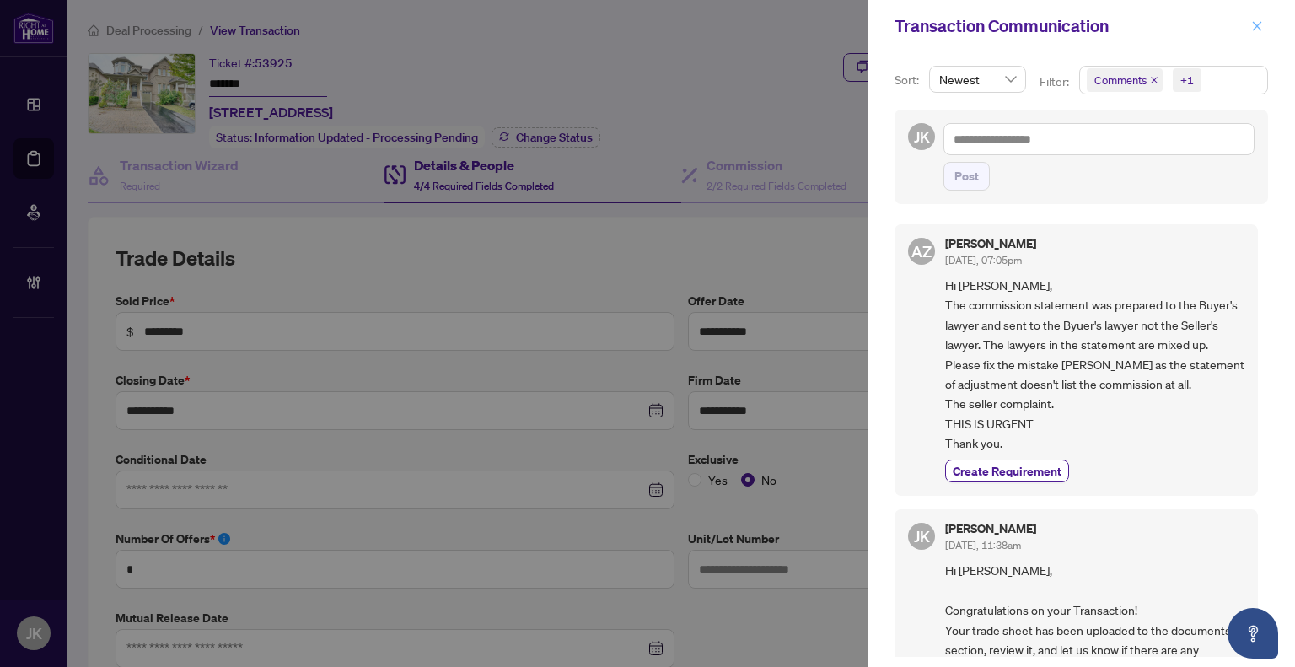
click at [1258, 22] on icon "close" at bounding box center [1257, 26] width 12 height 12
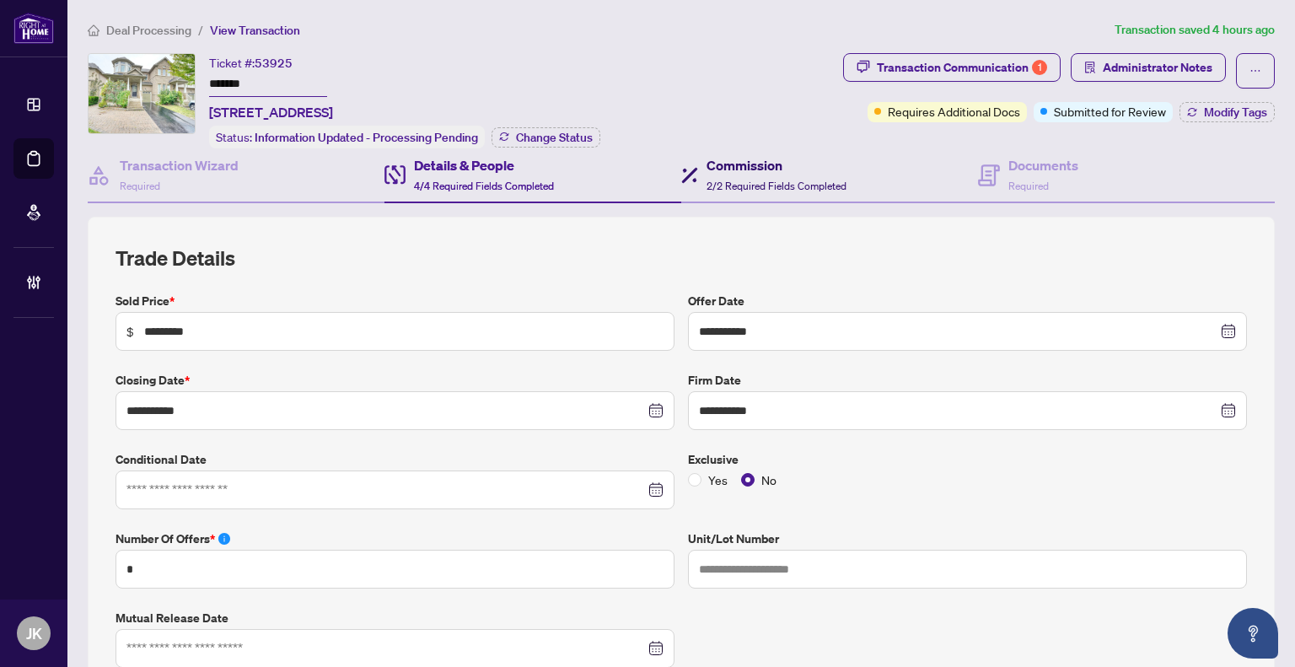
click at [716, 168] on h4 "Commission" at bounding box center [777, 165] width 140 height 20
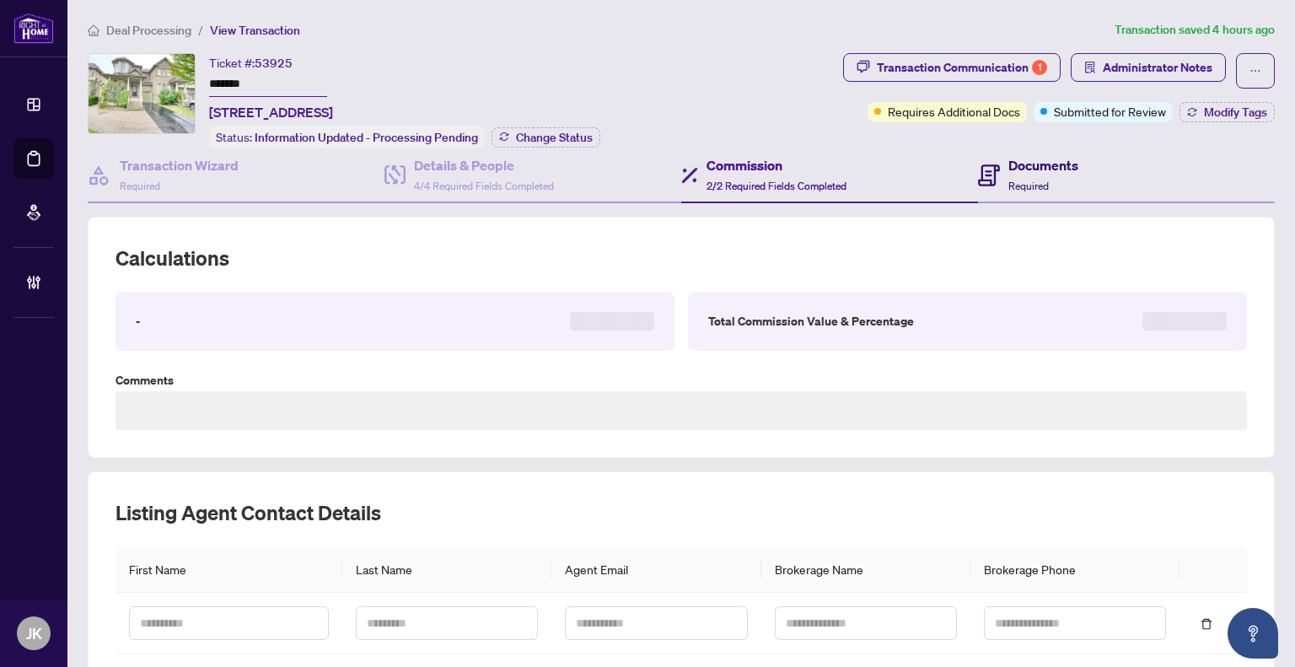
click at [1035, 171] on h4 "Documents" at bounding box center [1044, 165] width 70 height 20
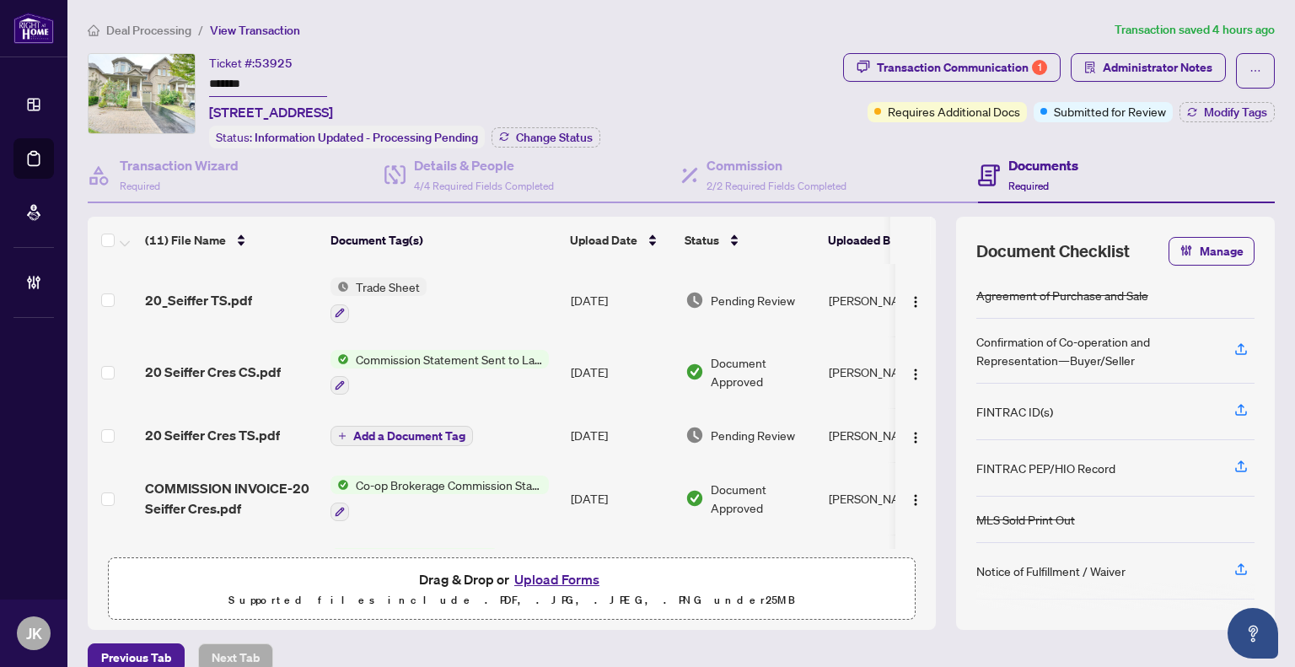
click at [472, 358] on span "Commission Statement Sent to Landlord" at bounding box center [449, 359] width 200 height 19
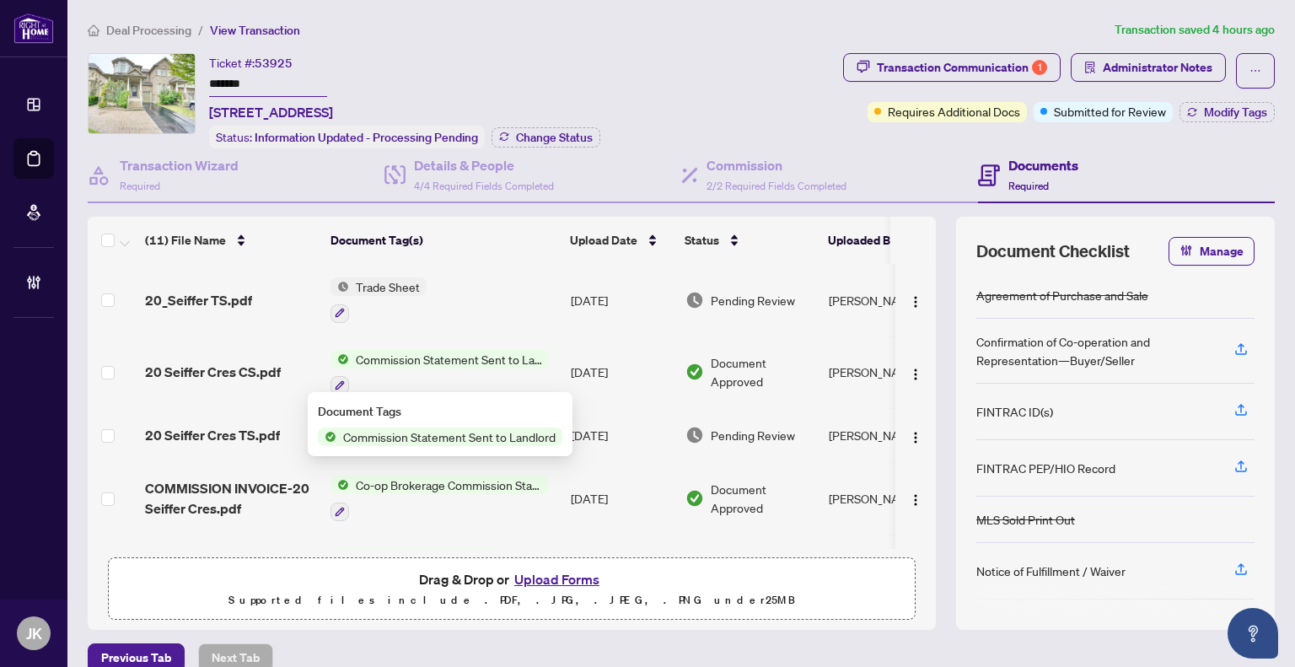
click at [508, 444] on span "Commission Statement Sent to Landlord" at bounding box center [449, 437] width 226 height 19
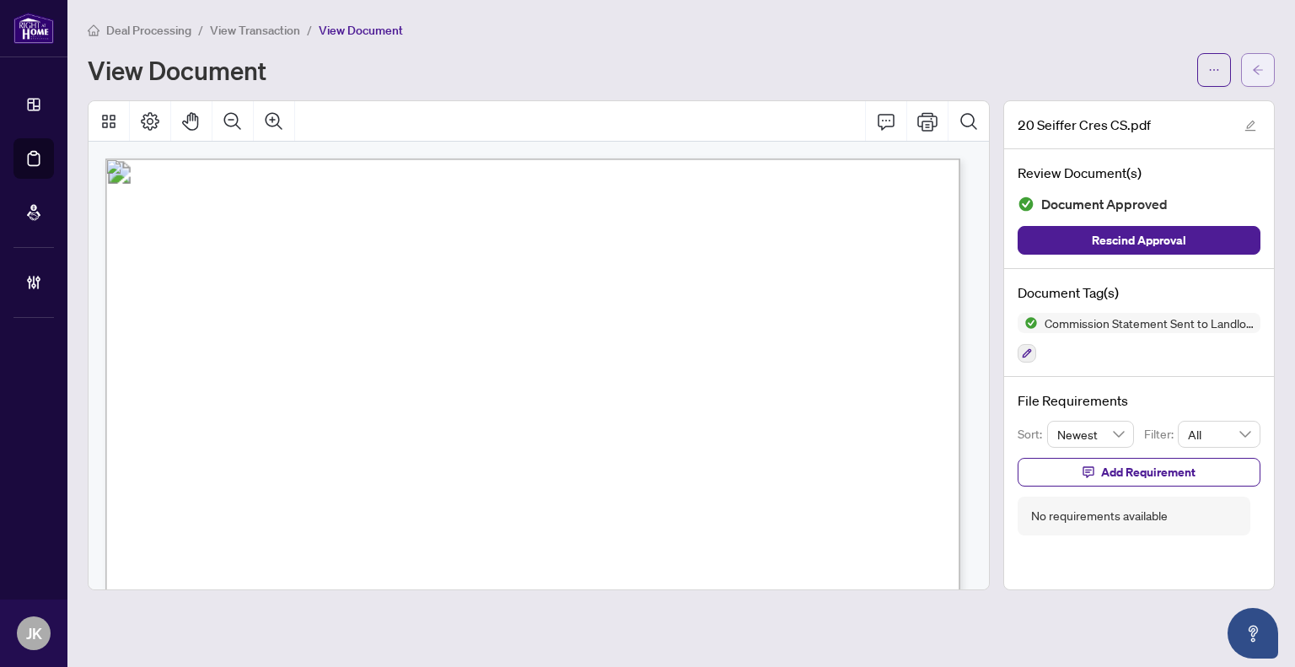
click at [1265, 72] on button "button" at bounding box center [1258, 70] width 34 height 34
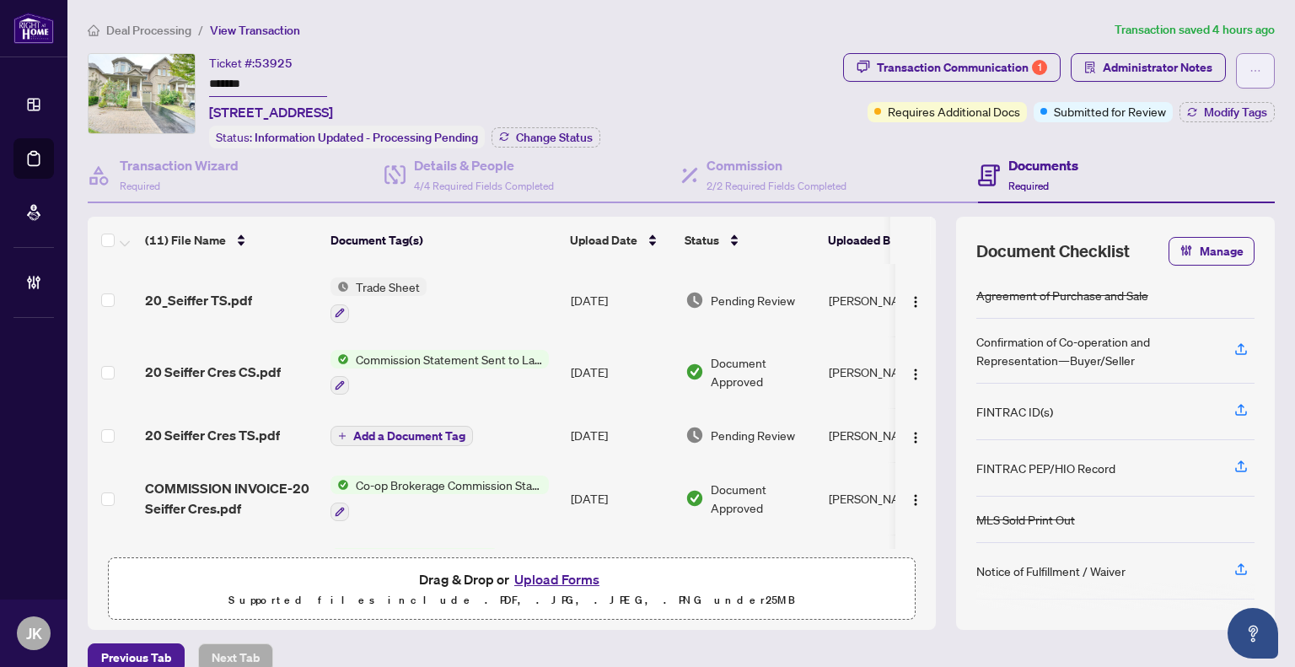
click at [1256, 74] on button "button" at bounding box center [1255, 70] width 39 height 35
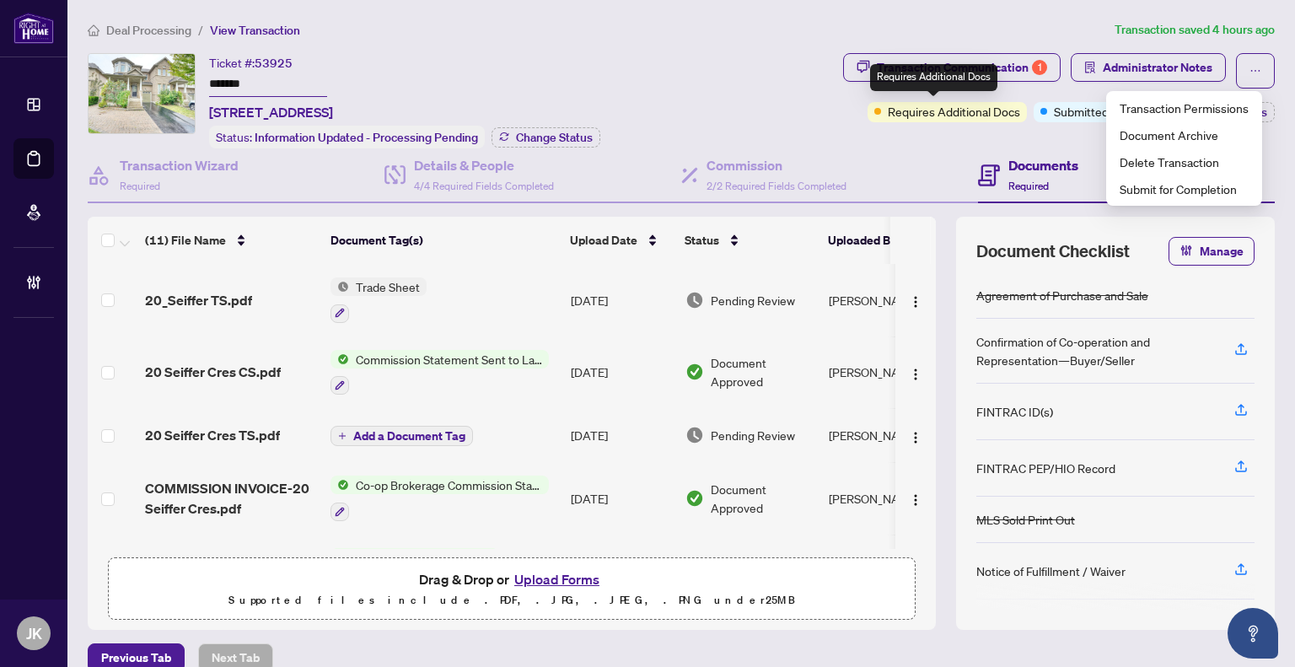
click at [928, 74] on div "Requires Additional Docs" at bounding box center [933, 77] width 127 height 27
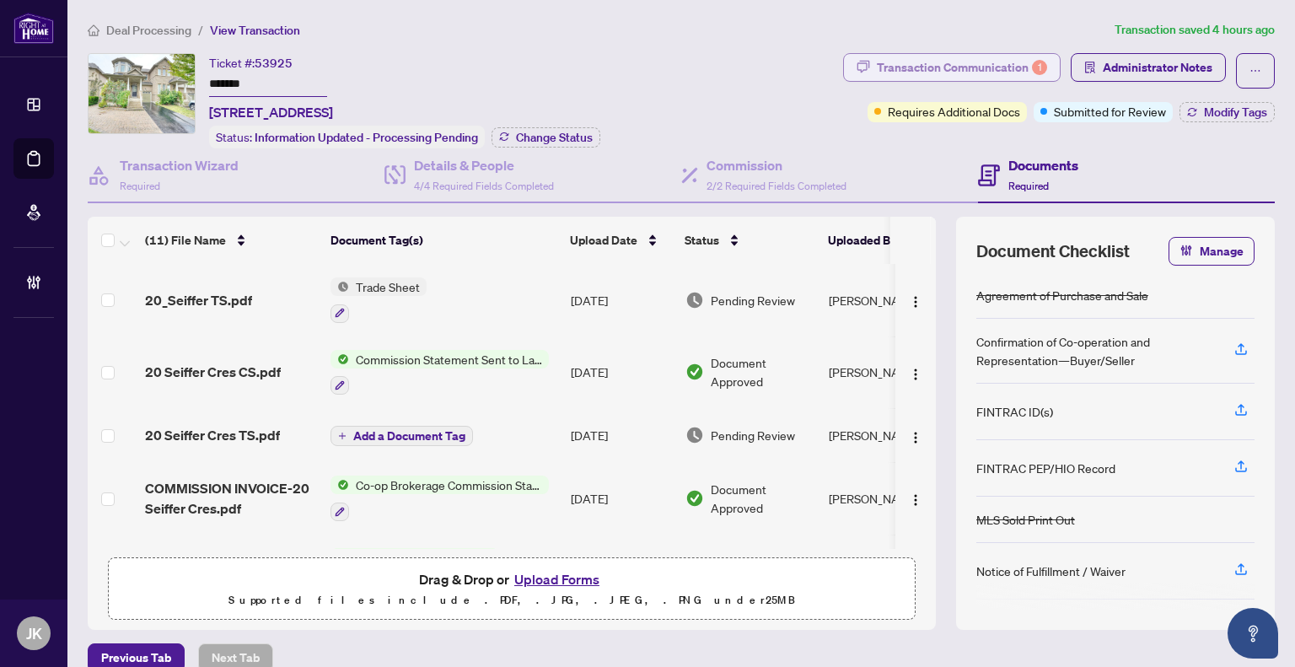
click at [982, 67] on div "Transaction Communication 1" at bounding box center [962, 67] width 170 height 27
type textarea "**********"
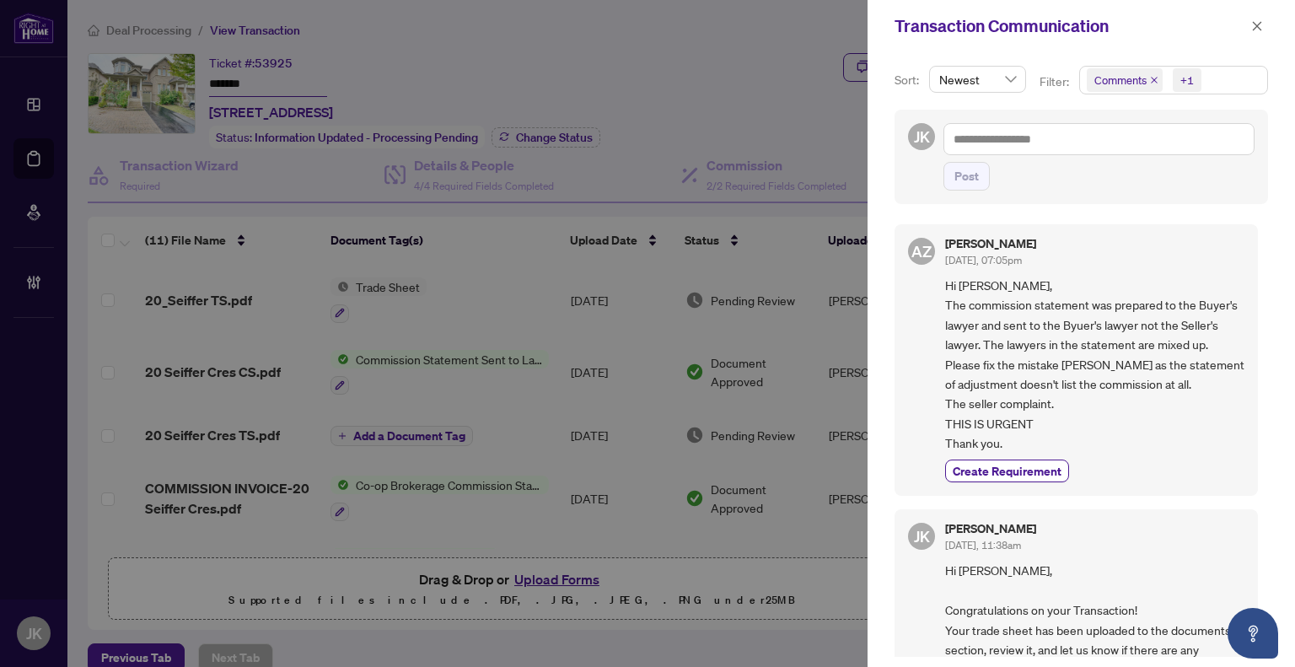
click at [1118, 79] on span "Comments" at bounding box center [1121, 80] width 52 height 17
click at [1095, 148] on span "Select Comments" at bounding box center [1095, 149] width 13 height 13
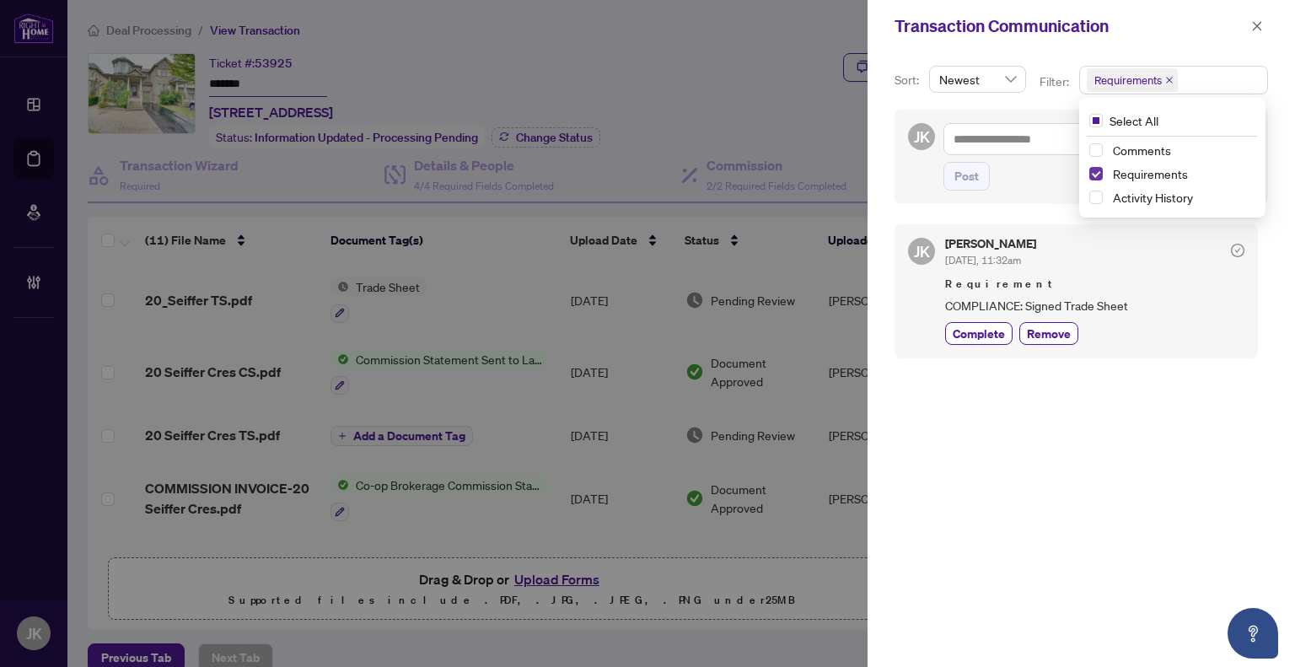
click at [1090, 169] on span "Select Requirements" at bounding box center [1095, 173] width 13 height 13
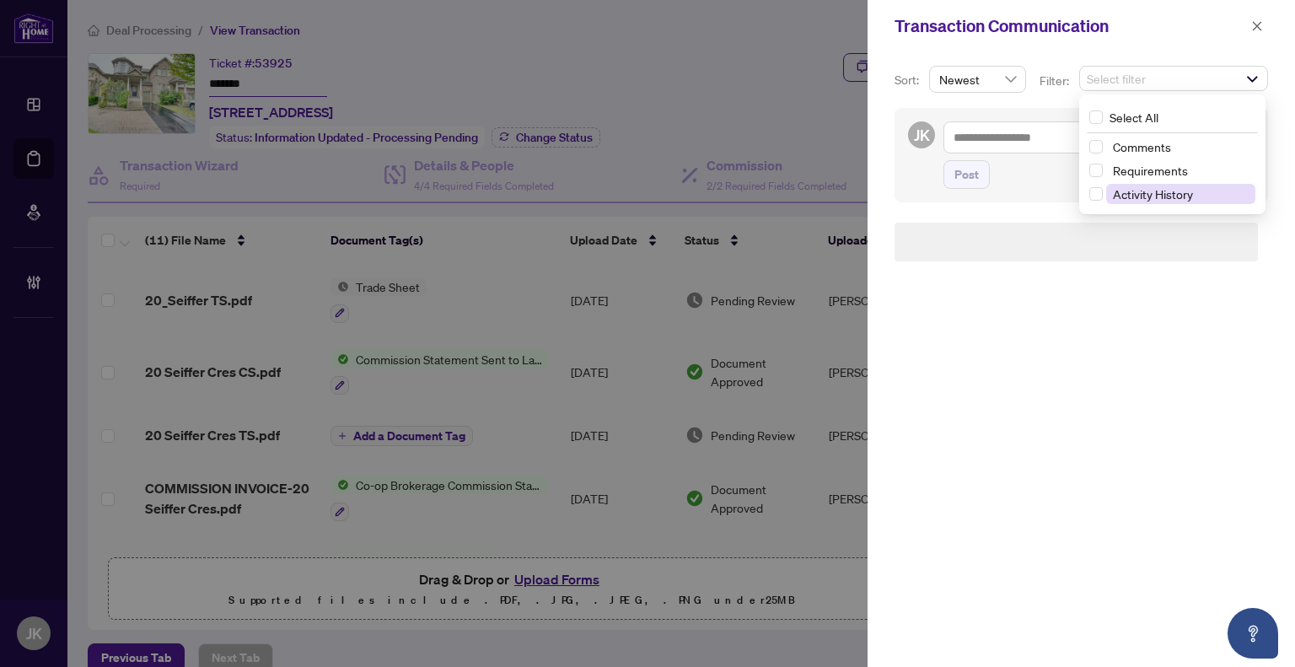
click at [1122, 198] on span "Activity History" at bounding box center [1153, 193] width 80 height 15
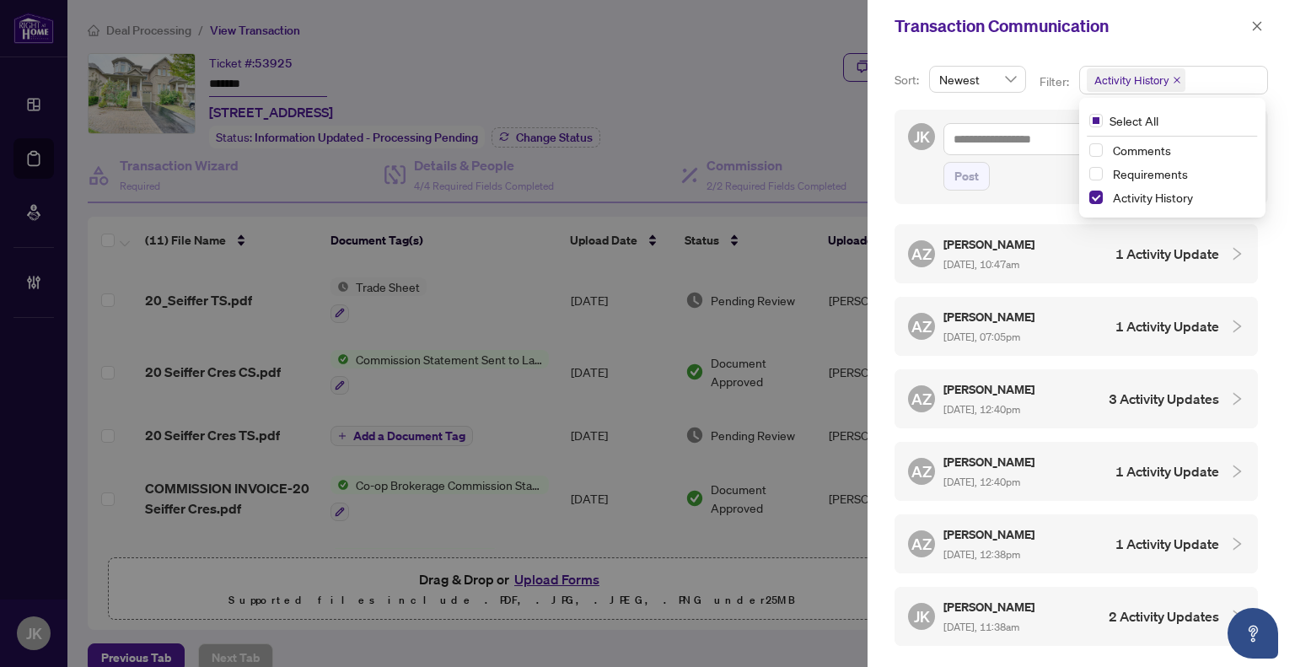
click at [1054, 249] on div "AZ [PERSON_NAME] [DATE], 10:47am 1 Activity Update" at bounding box center [1063, 253] width 311 height 39
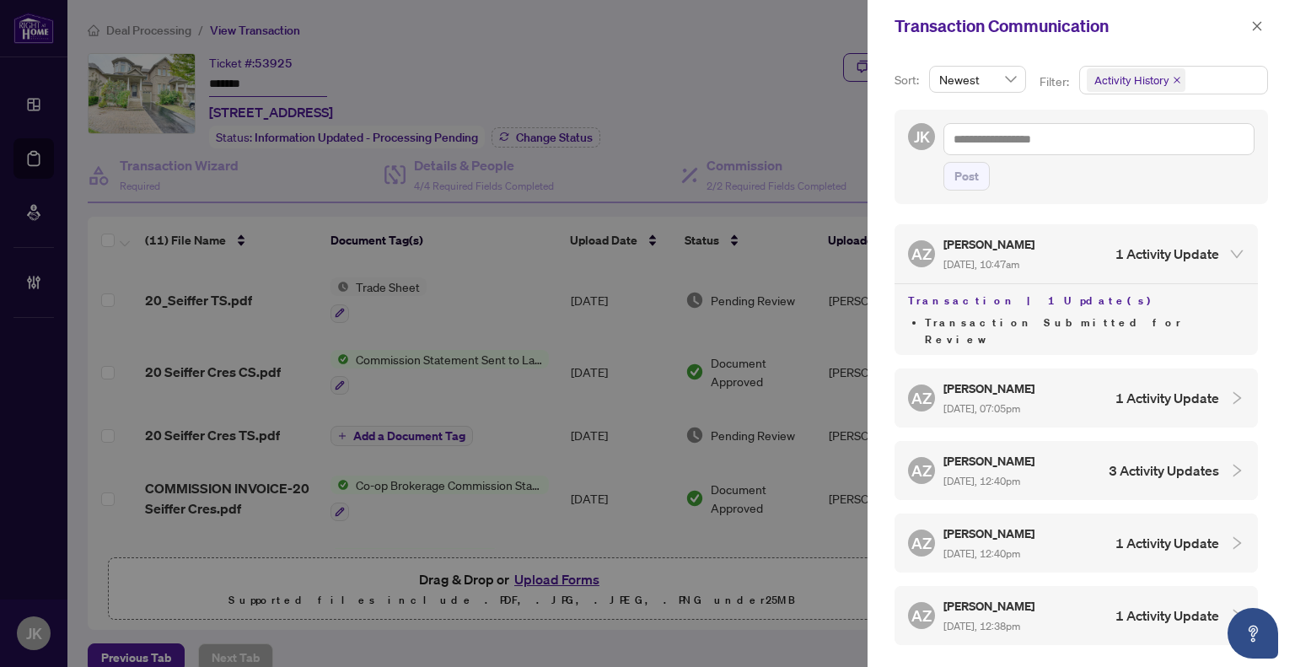
click at [1064, 379] on div "AZ [PERSON_NAME] [DATE], 07:05pm 1 Activity Update" at bounding box center [1063, 398] width 311 height 39
click at [1097, 523] on div "AZ [PERSON_NAME] [DATE], 12:40pm 3 Activity Updates" at bounding box center [1063, 542] width 311 height 39
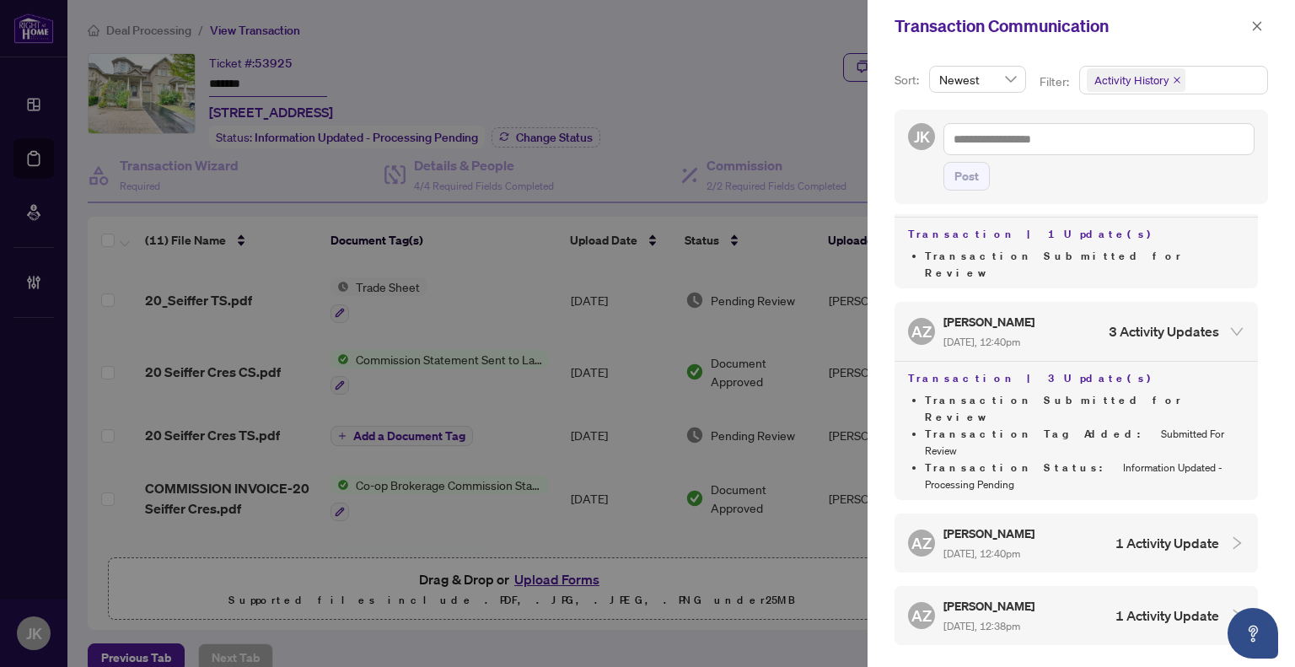
scroll to position [233, 0]
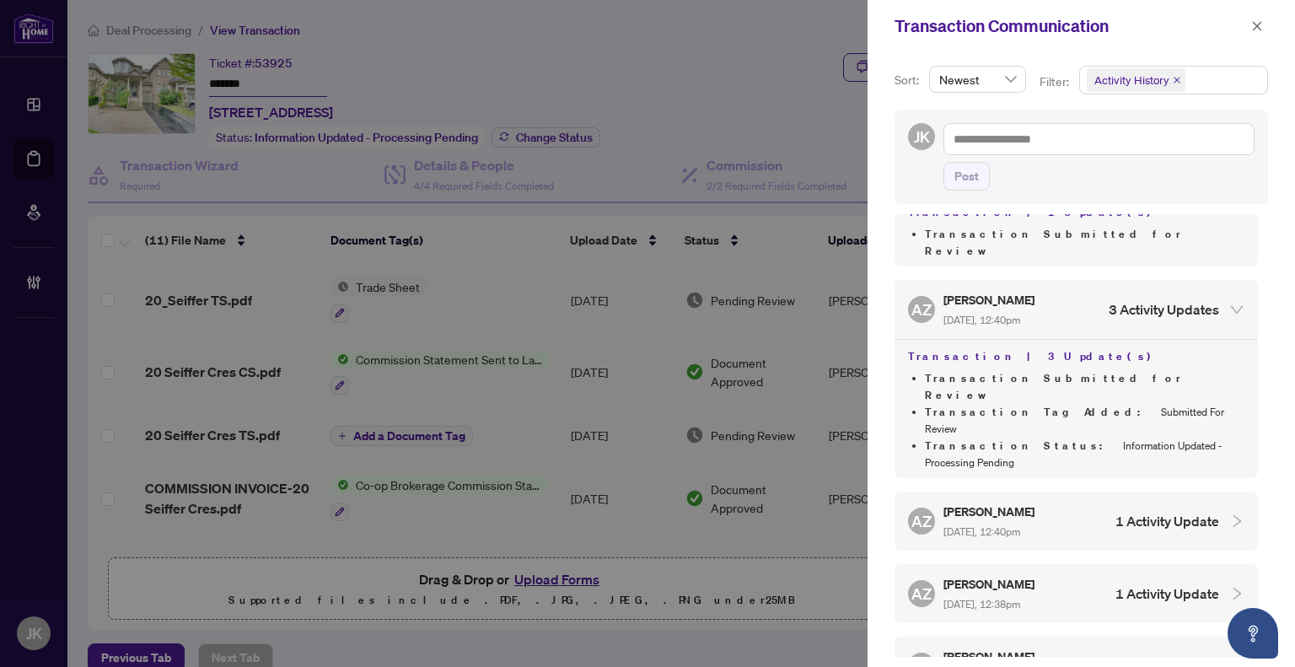
click at [1024, 502] on h5 "[PERSON_NAME]" at bounding box center [991, 511] width 94 height 19
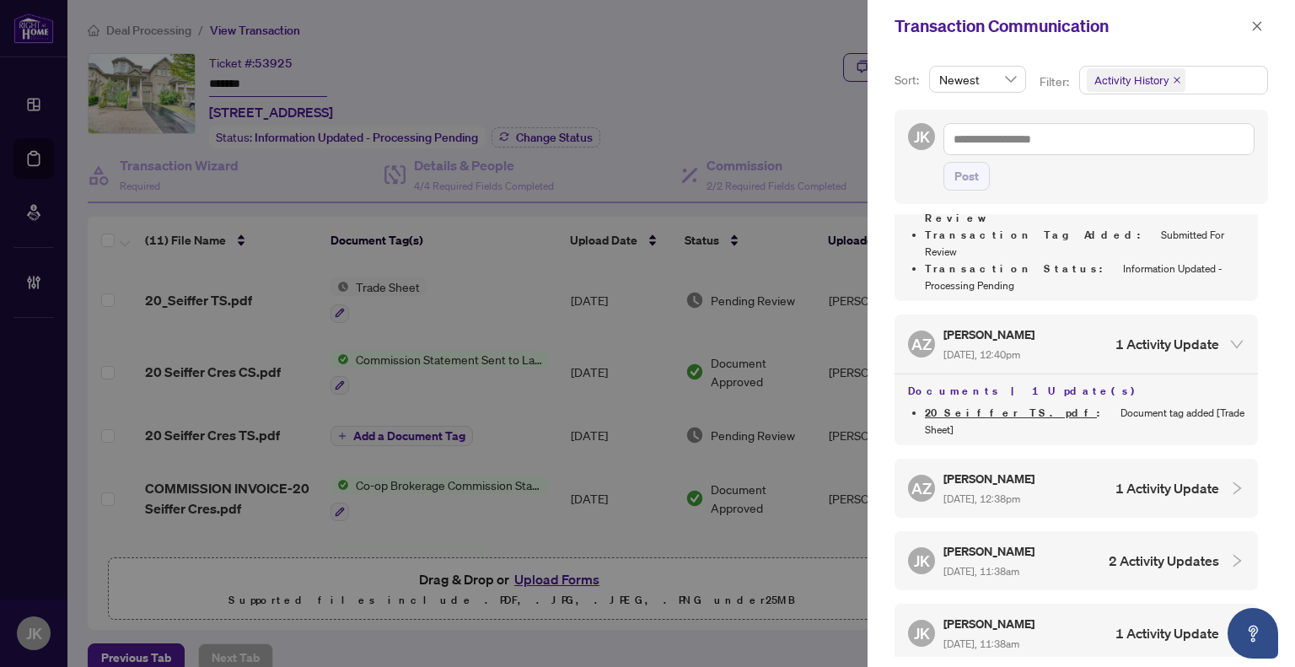
scroll to position [411, 0]
click at [1083, 468] on div "AZ [PERSON_NAME] [DATE], 12:38pm 1 Activity Update" at bounding box center [1063, 487] width 311 height 39
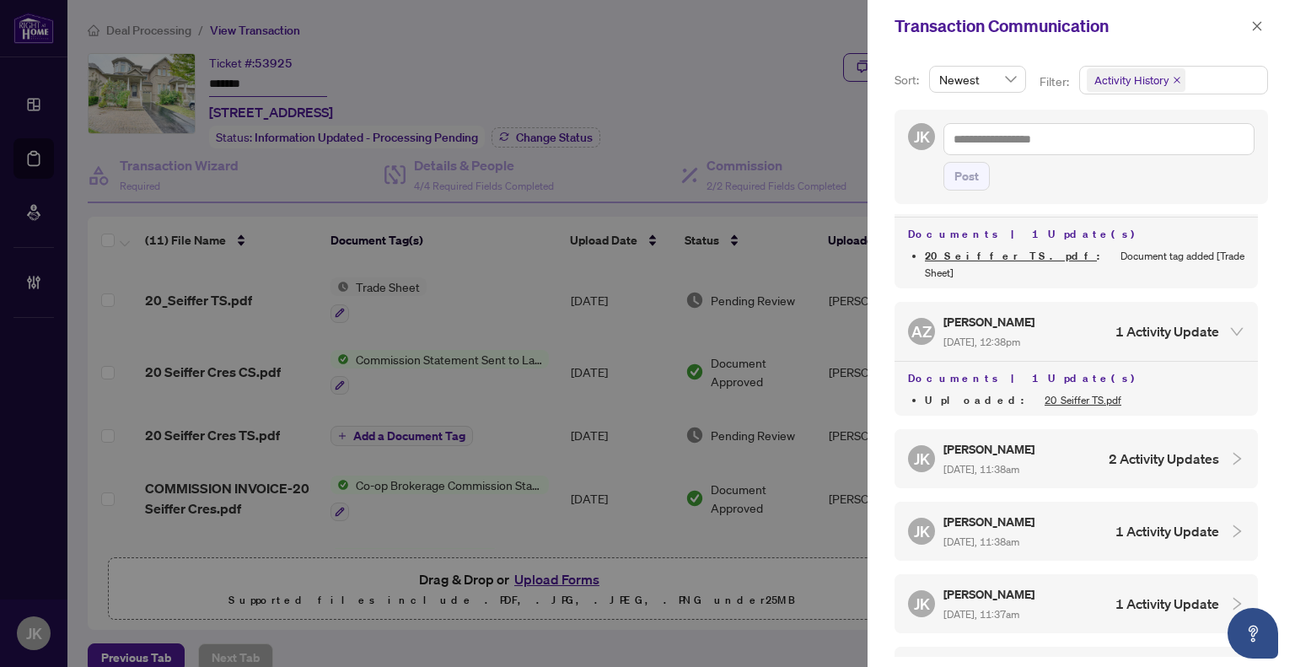
scroll to position [573, 0]
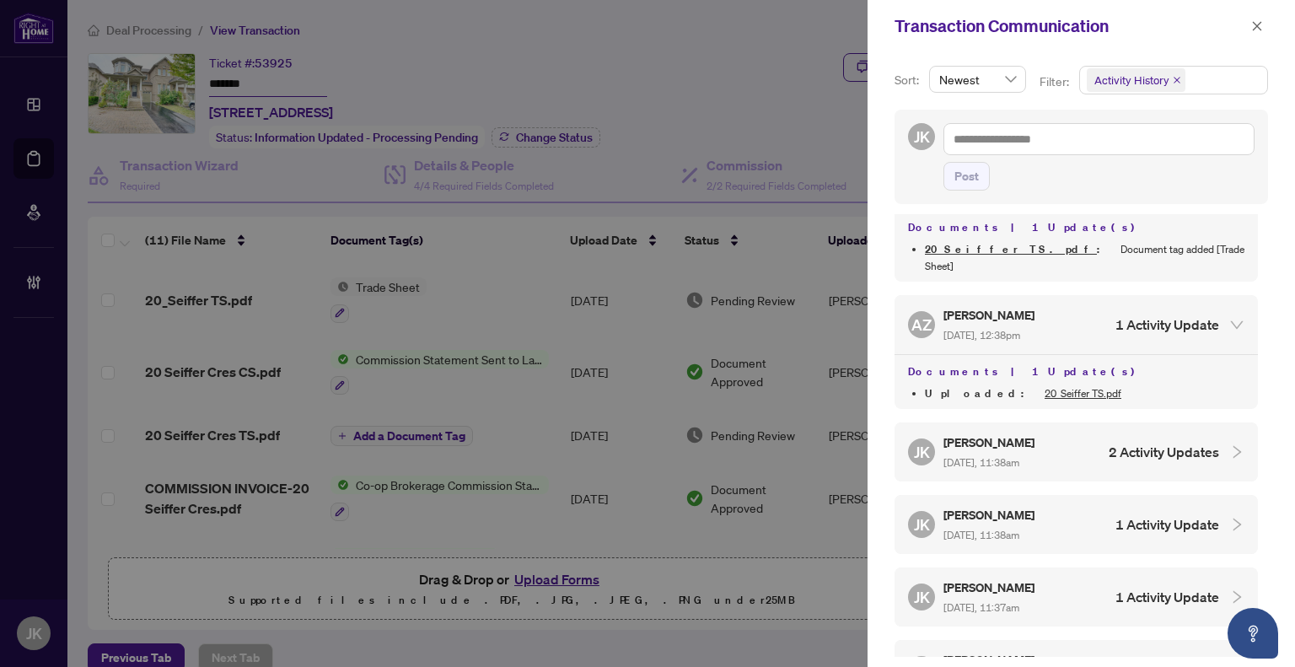
click at [1063, 433] on div "[PERSON_NAME] [DATE], 11:38am 2 Activity Updates" at bounding box center [1063, 452] width 311 height 39
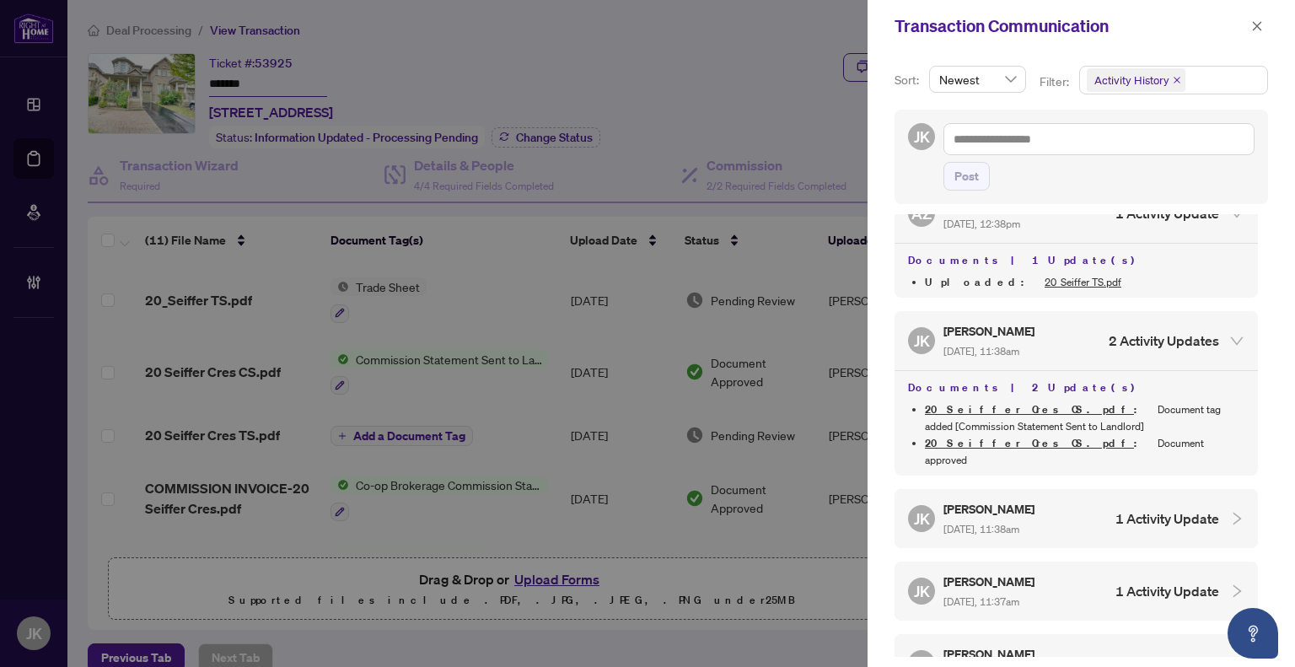
scroll to position [695, 0]
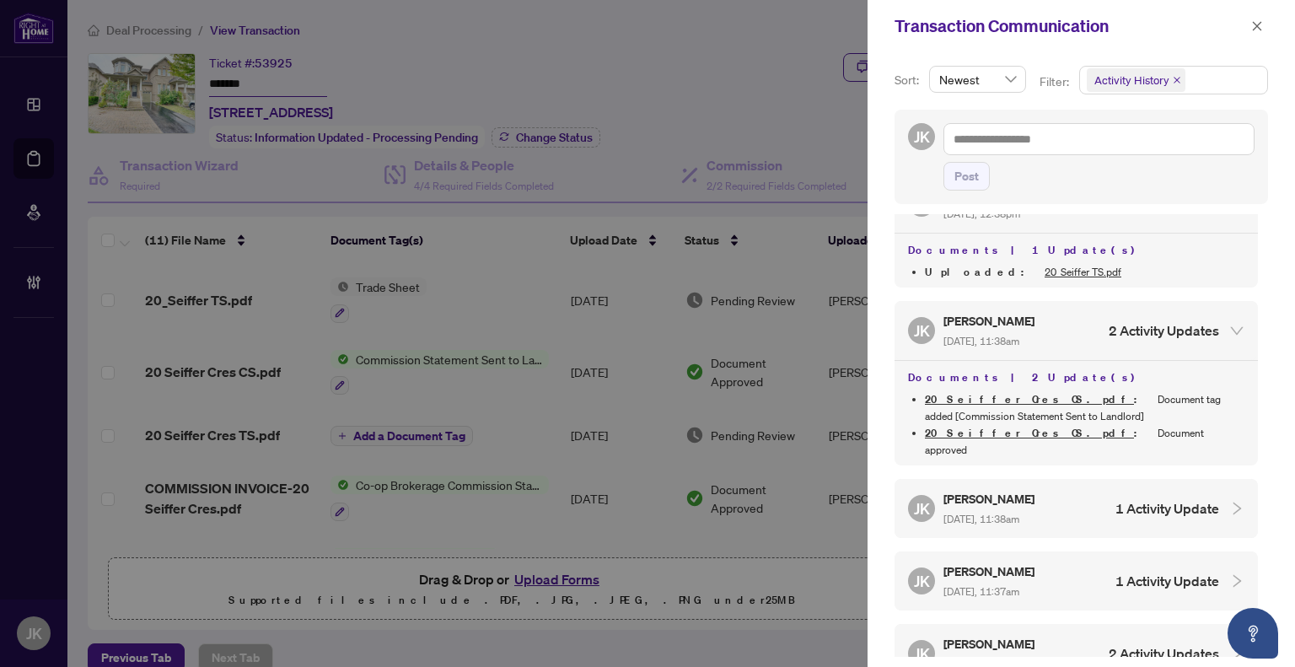
click at [1059, 489] on div "[PERSON_NAME] [DATE], 11:38am 1 Activity Update" at bounding box center [1063, 508] width 311 height 39
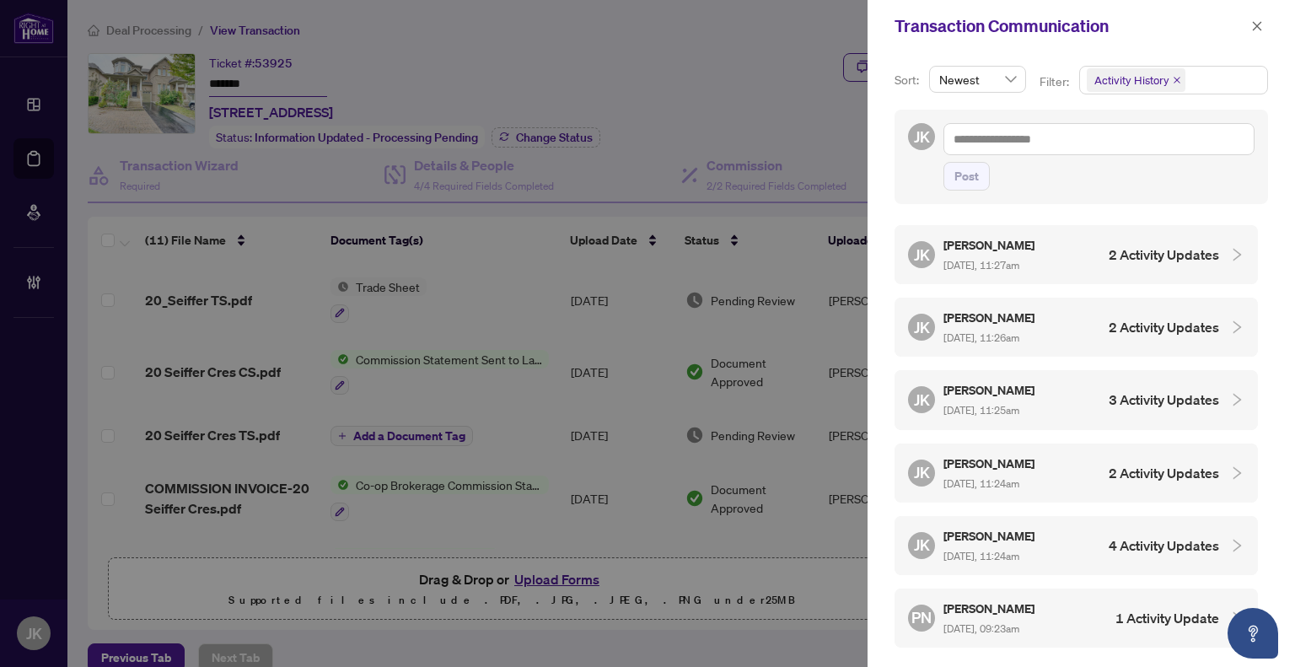
scroll to position [1579, 0]
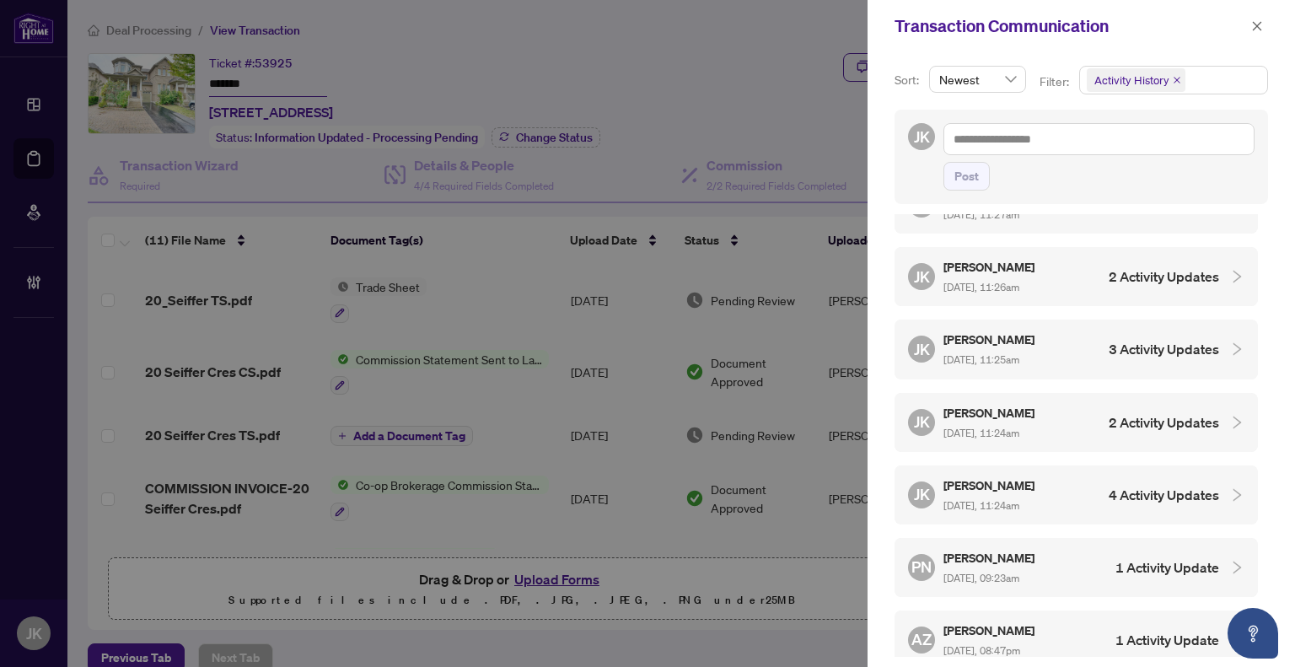
click at [1073, 621] on div "AZ [PERSON_NAME] [DATE], 08:47pm 1 Activity Update" at bounding box center [1063, 640] width 311 height 39
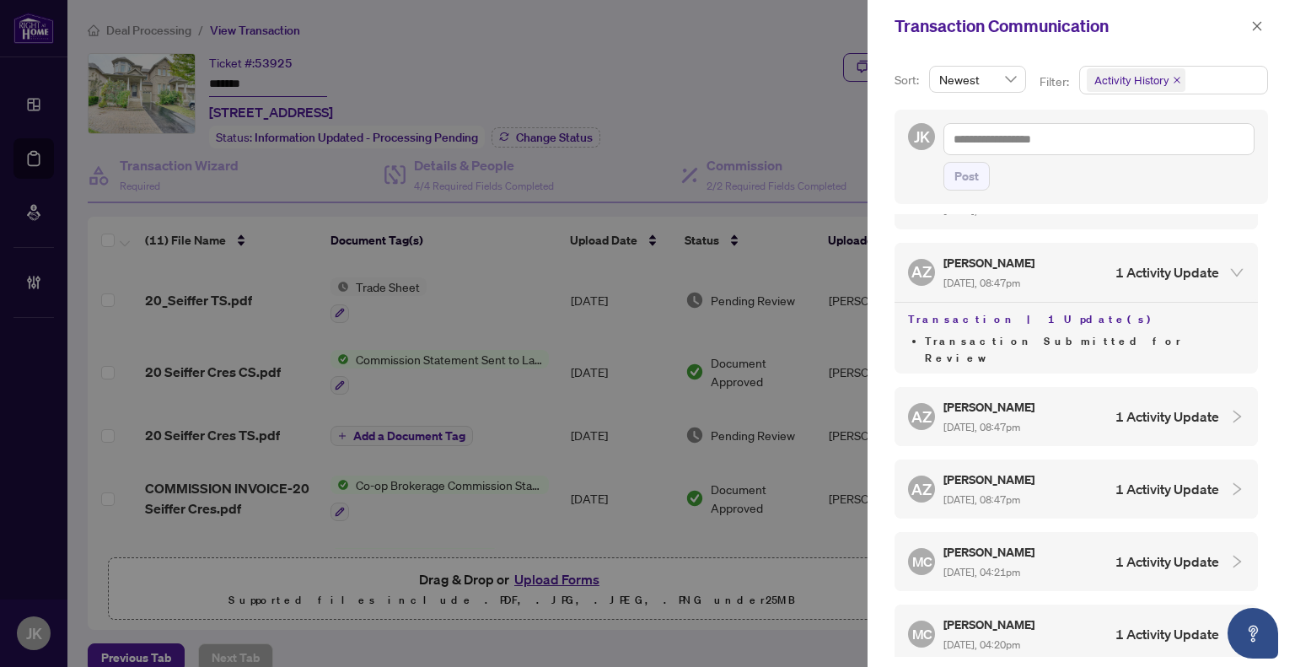
scroll to position [1946, 0]
click at [1020, 421] on span "[DATE], 08:47pm" at bounding box center [982, 427] width 77 height 13
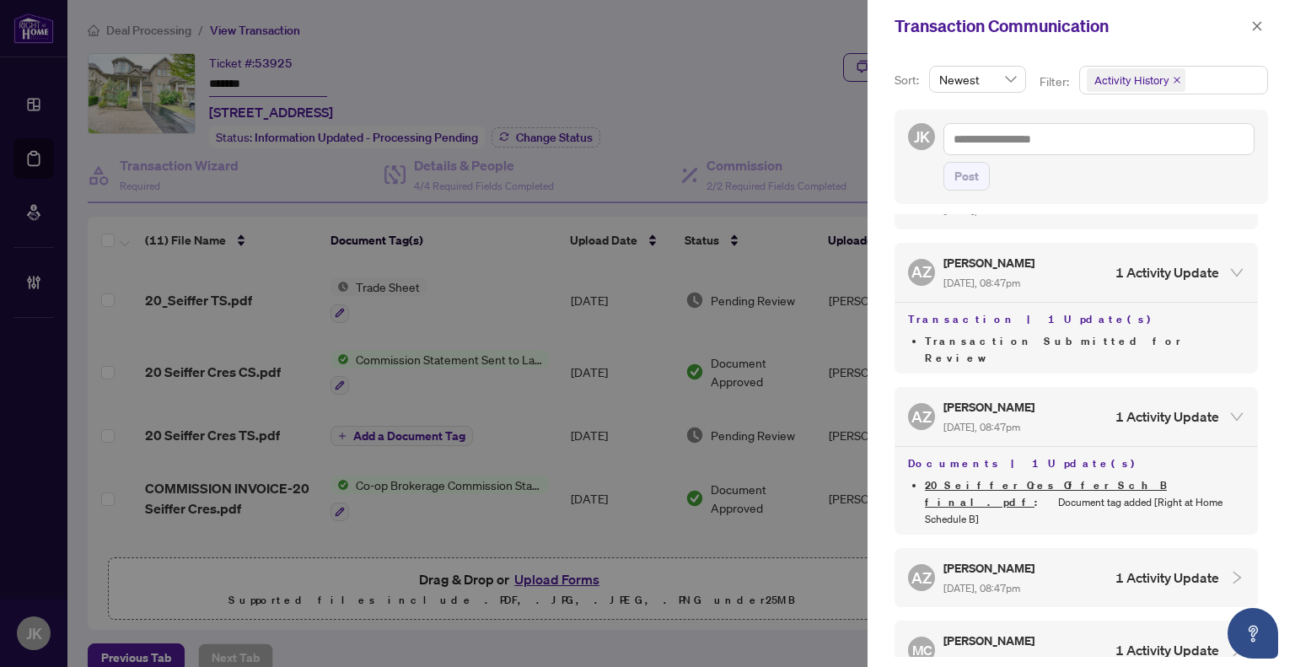
click at [999, 582] on span "[DATE], 08:47pm" at bounding box center [982, 588] width 77 height 13
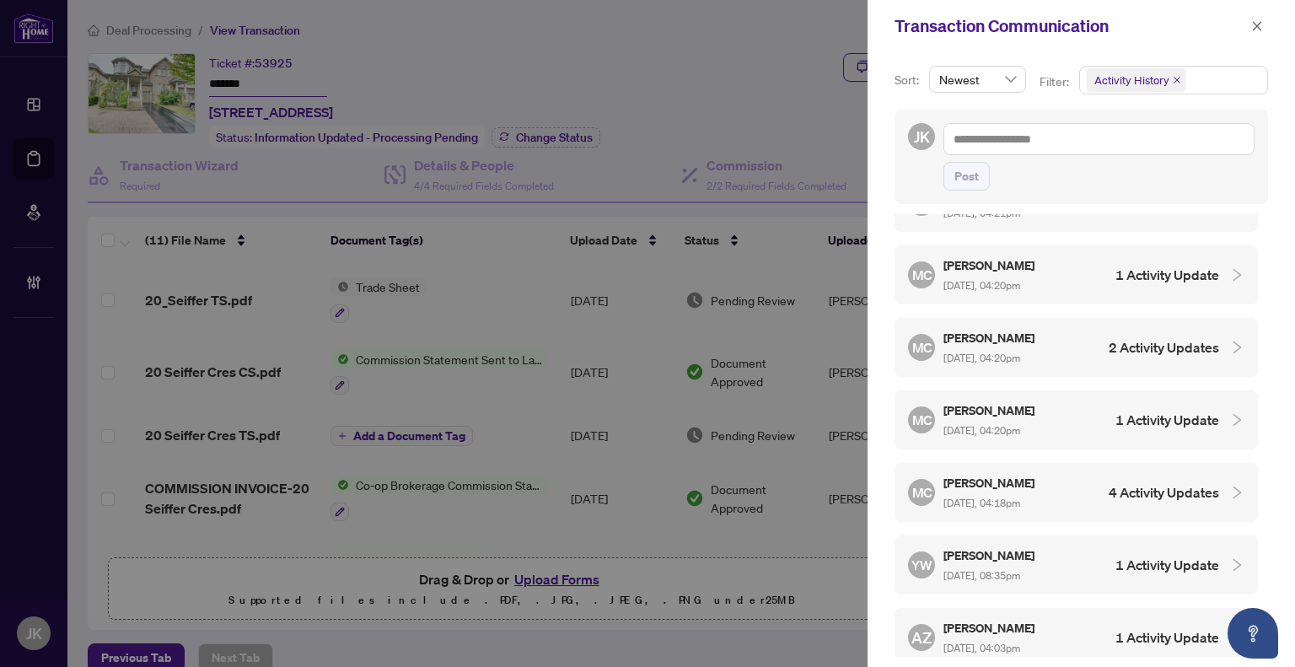
scroll to position [2449, 0]
click at [1006, 618] on h5 "[PERSON_NAME]" at bounding box center [991, 627] width 94 height 19
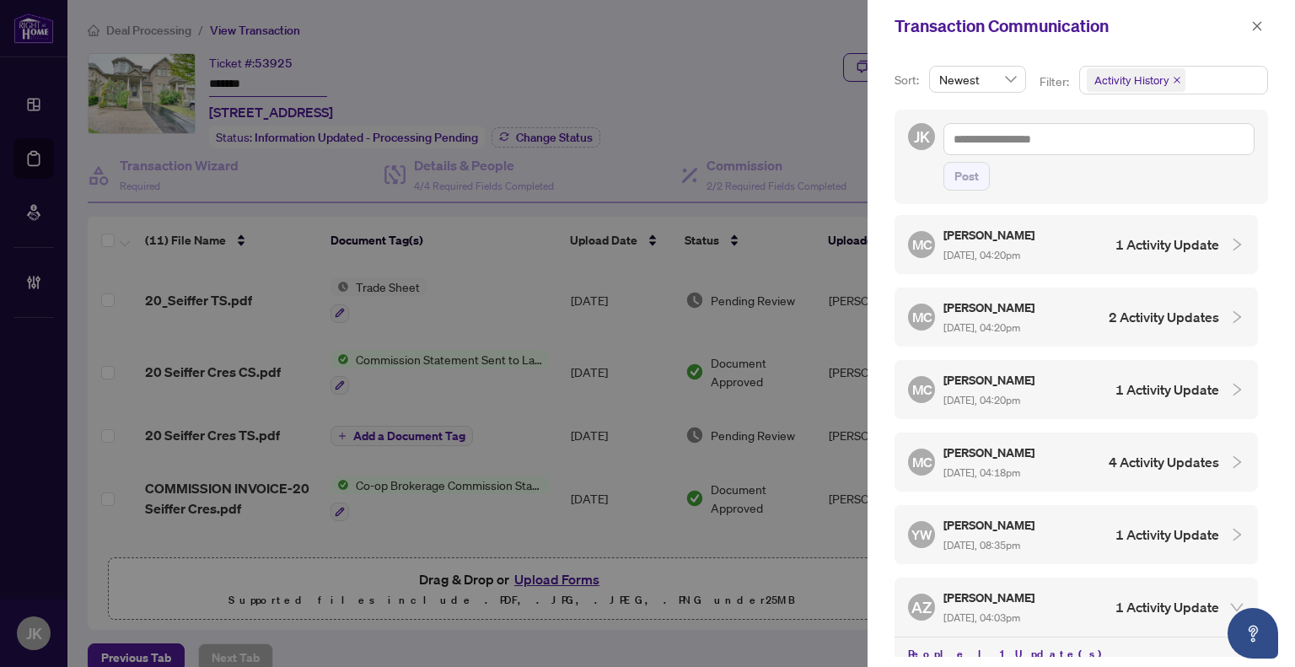
click at [677, 120] on div at bounding box center [647, 333] width 1295 height 667
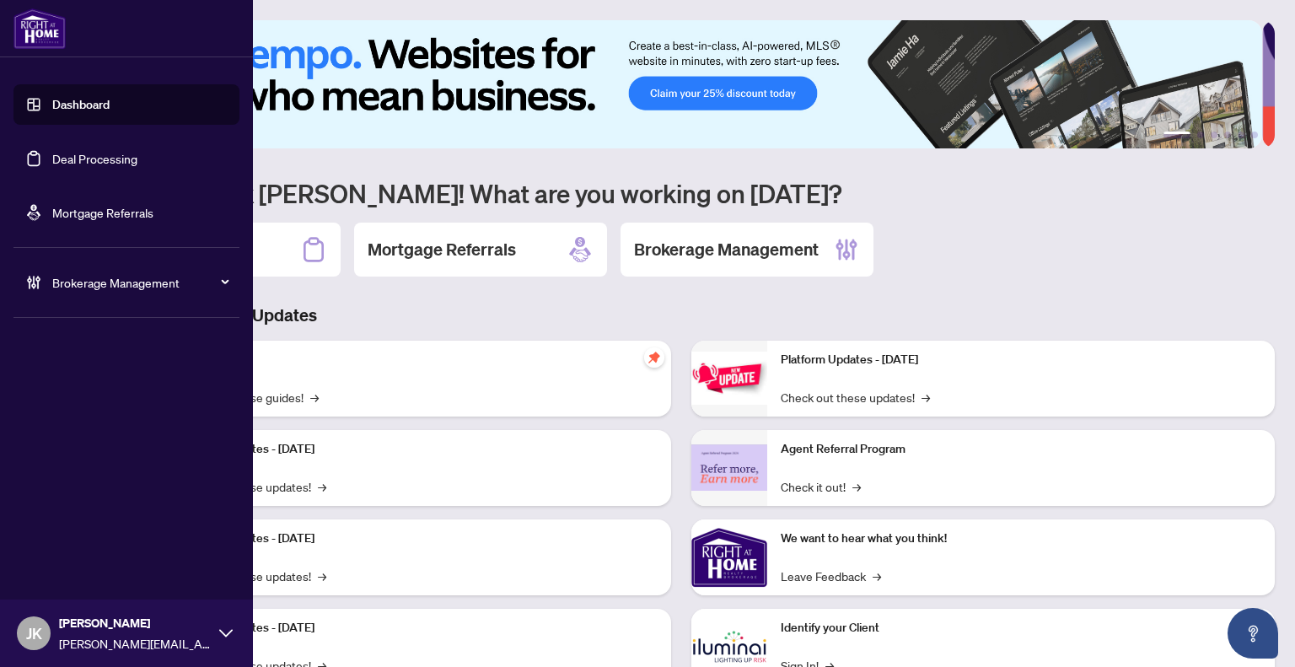
click at [74, 157] on link "Deal Processing" at bounding box center [94, 158] width 85 height 15
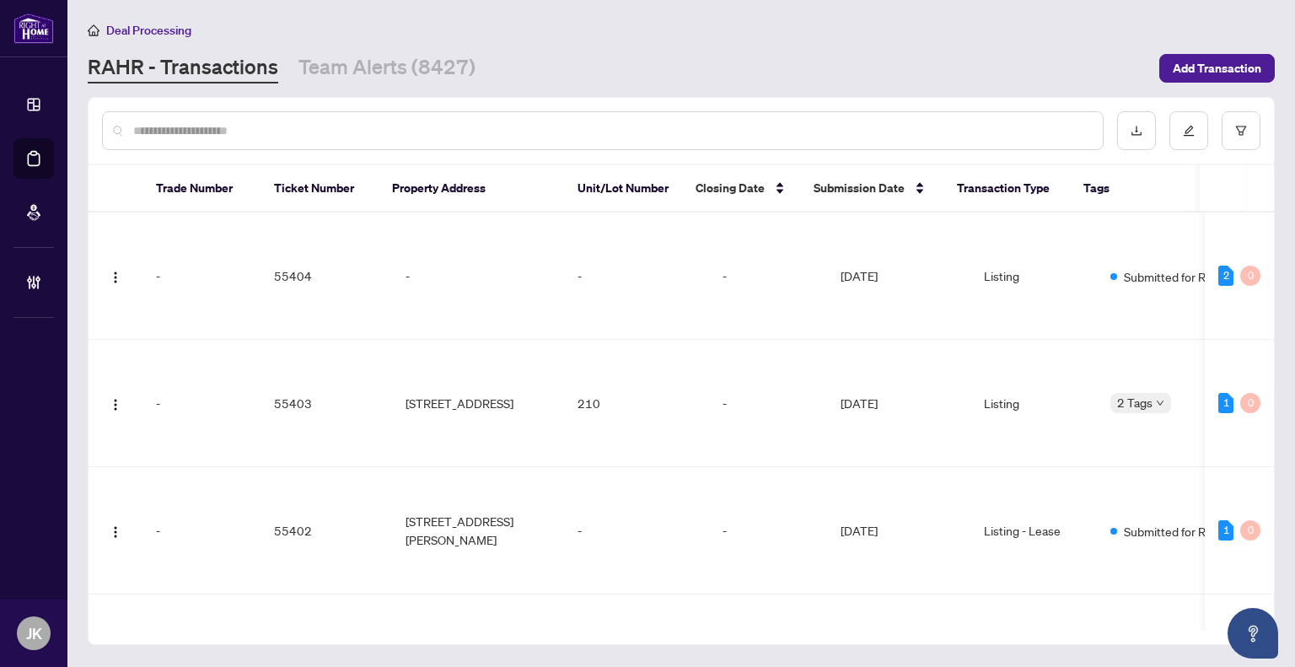
click at [300, 134] on input "text" at bounding box center [611, 130] width 956 height 19
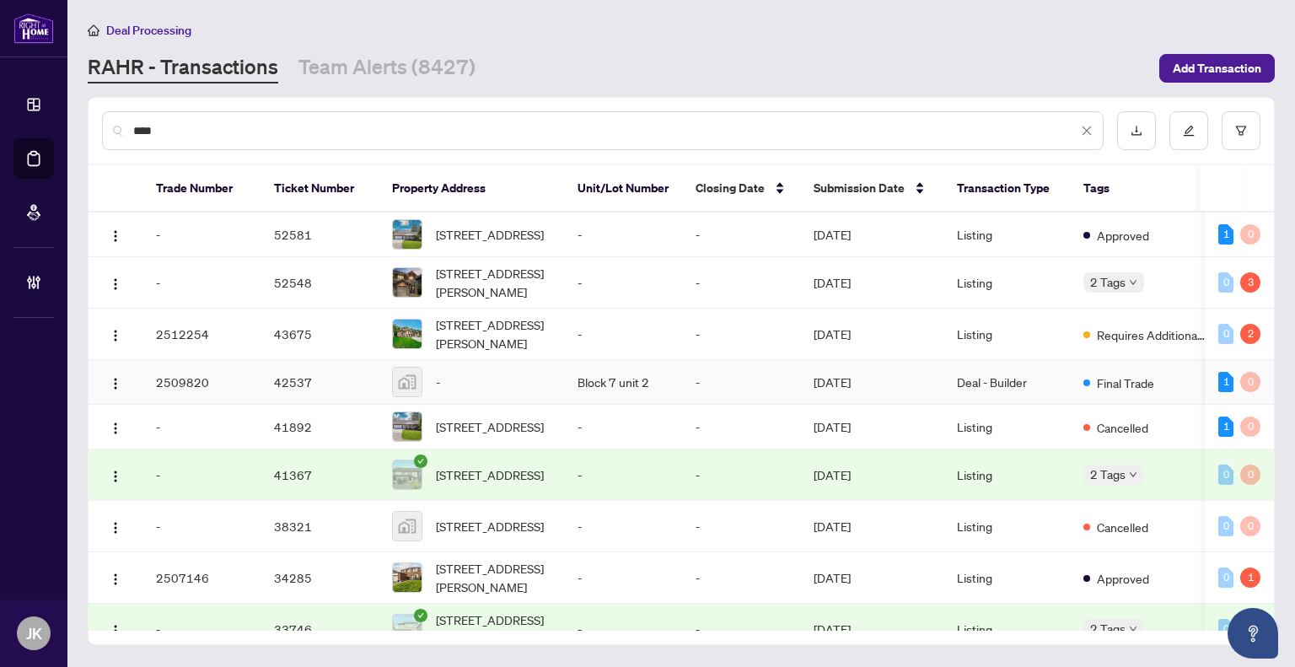
scroll to position [290, 0]
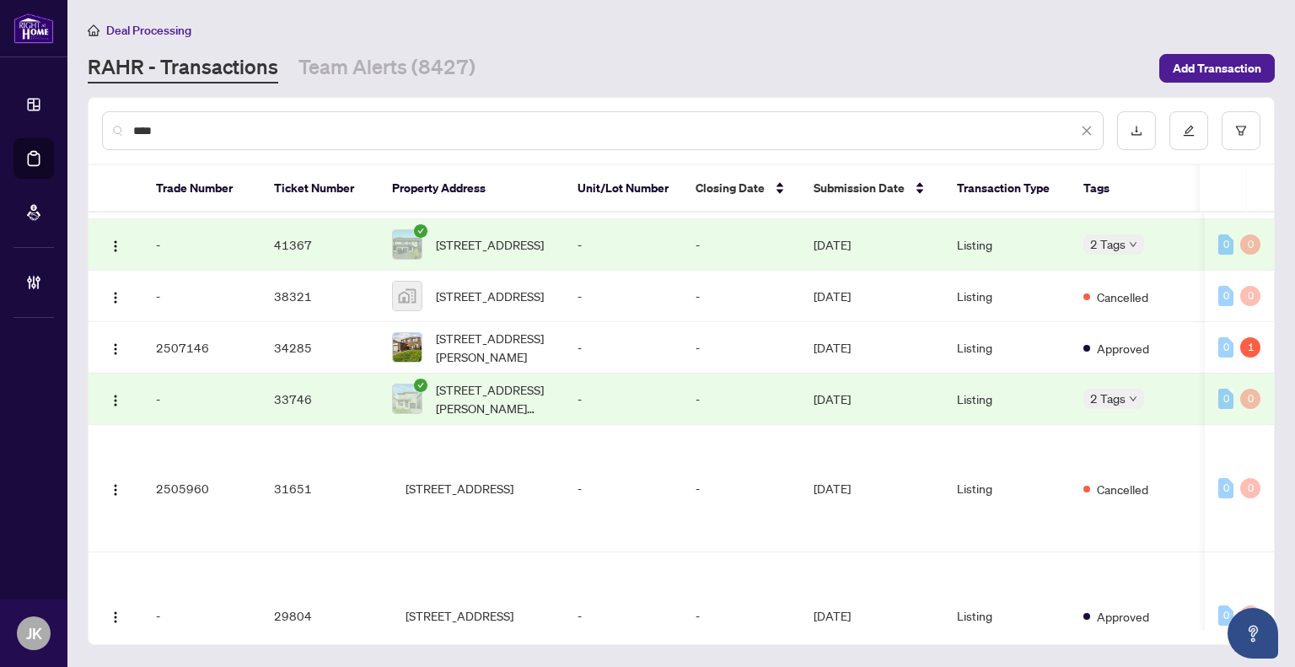
click at [562, 392] on tbody "Trade Number Ticket Number Property Address Unit/Lot Number Closing Date Submis…" at bounding box center [960, 521] width 1742 height 1079
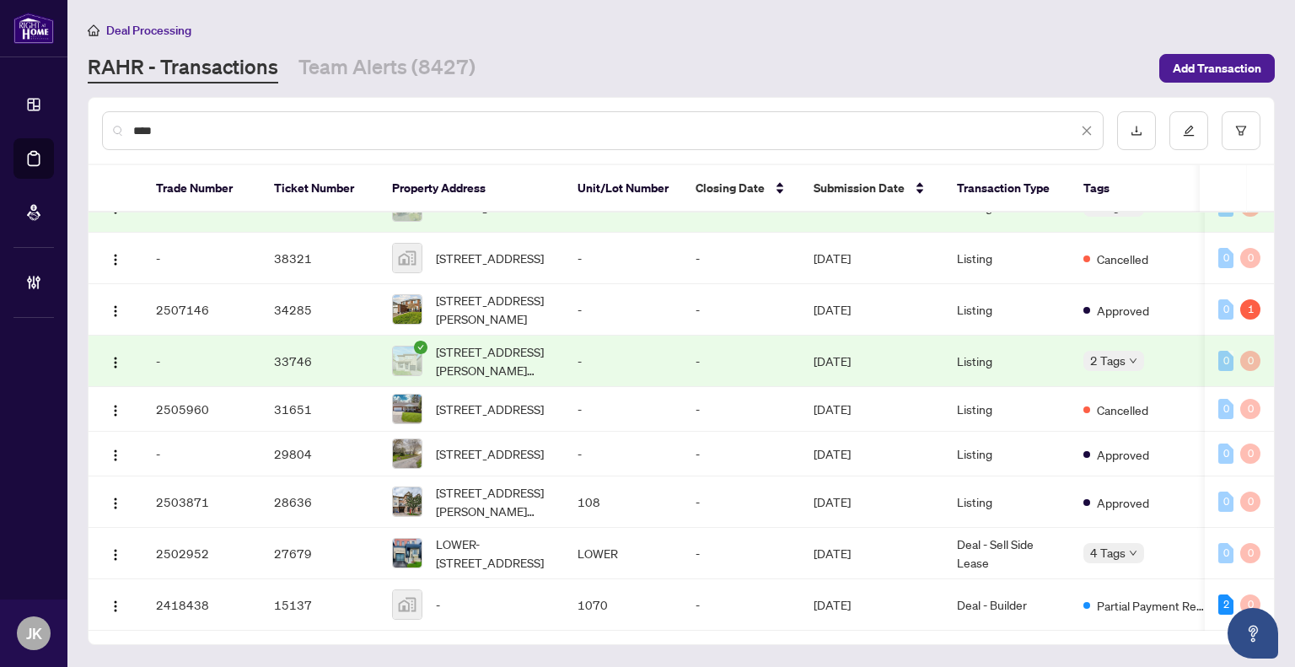
click at [237, 129] on input "****" at bounding box center [605, 130] width 944 height 19
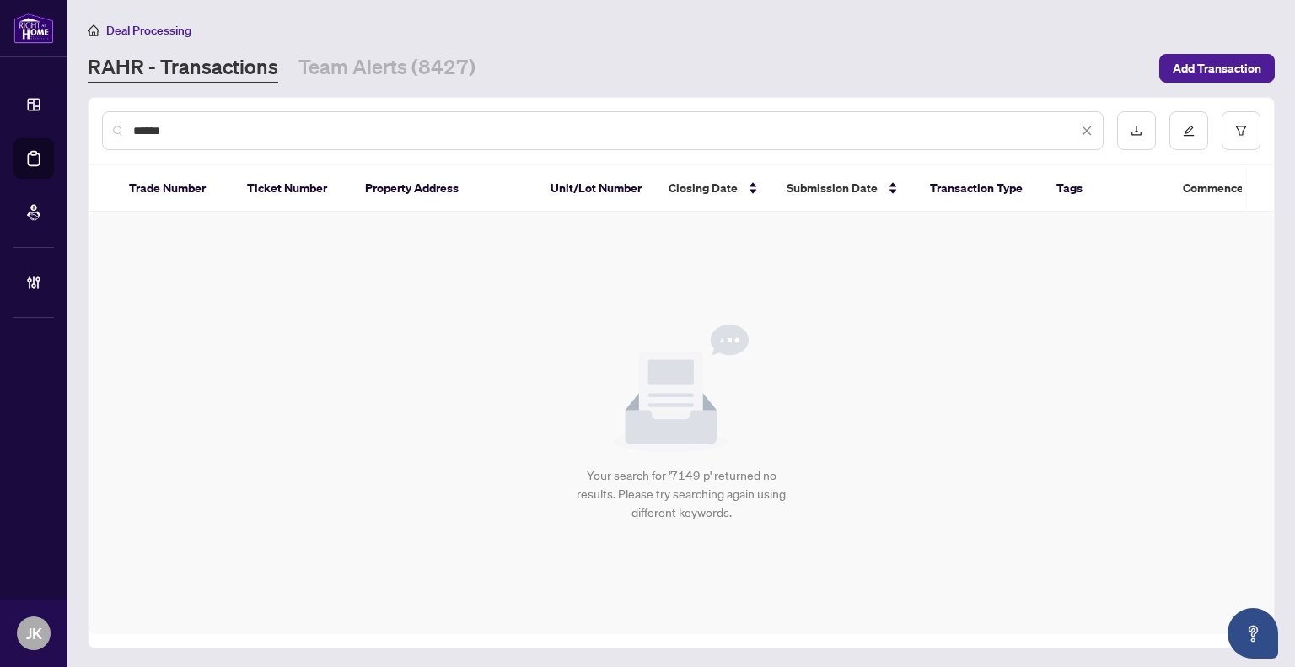
scroll to position [0, 0]
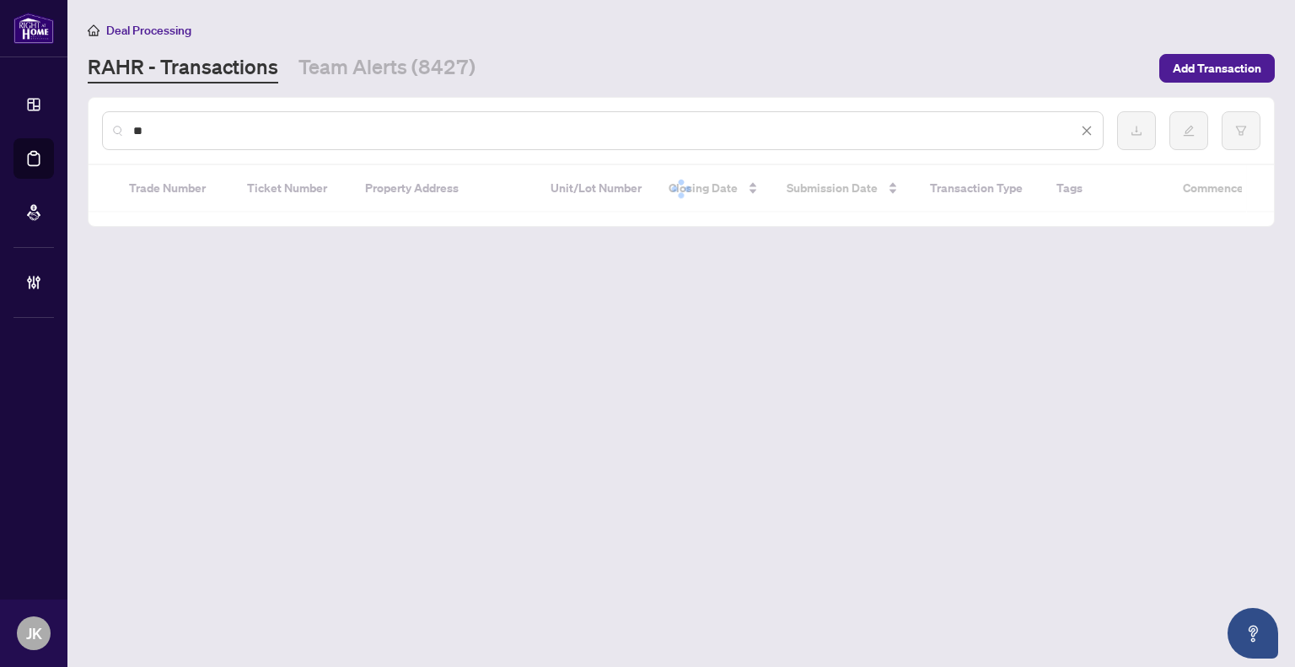
type input "*"
